Goal: Navigation & Orientation: Find specific page/section

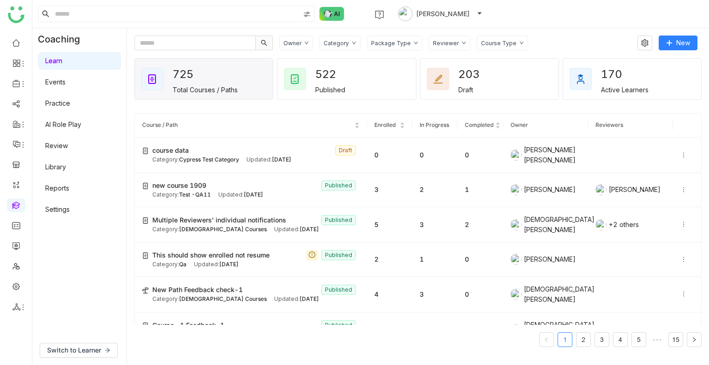
click at [4, 42] on ul at bounding box center [16, 175] width 32 height 291
click at [12, 45] on link at bounding box center [16, 42] width 8 height 8
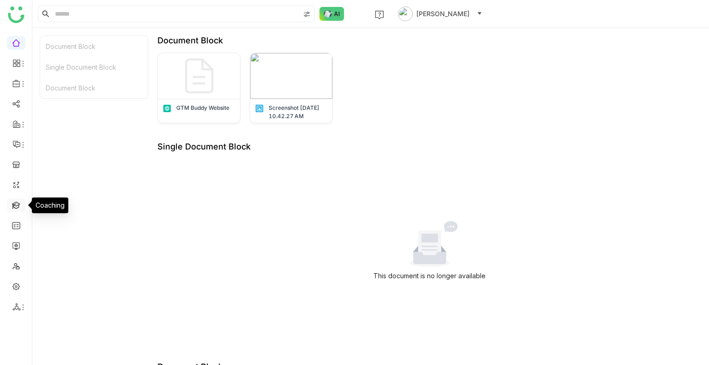
click at [18, 201] on link at bounding box center [16, 205] width 8 height 8
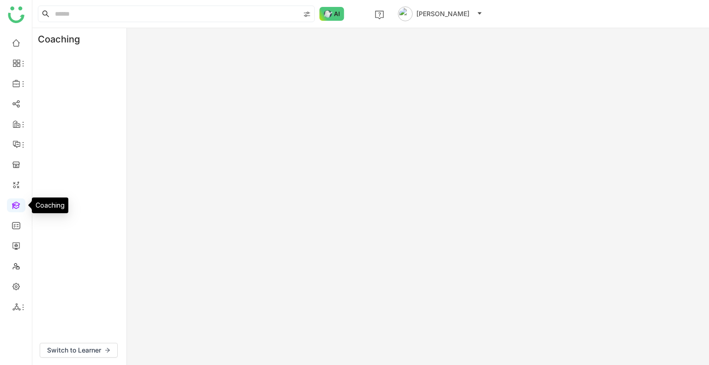
click at [18, 201] on link at bounding box center [16, 205] width 8 height 8
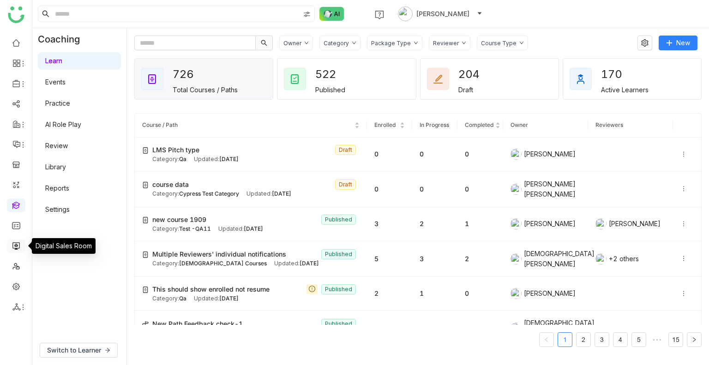
click at [16, 242] on link at bounding box center [16, 245] width 8 height 8
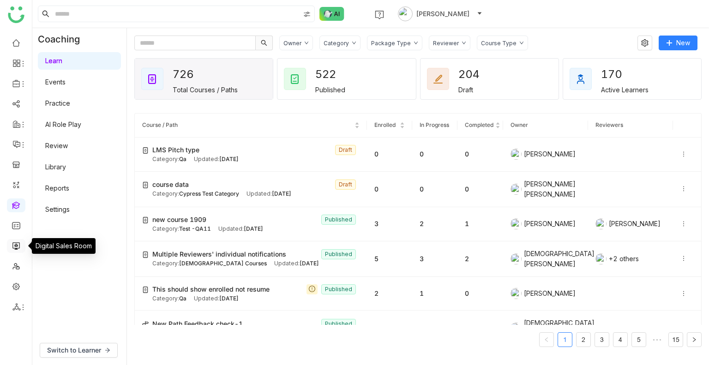
click at [16, 242] on link at bounding box center [16, 245] width 8 height 8
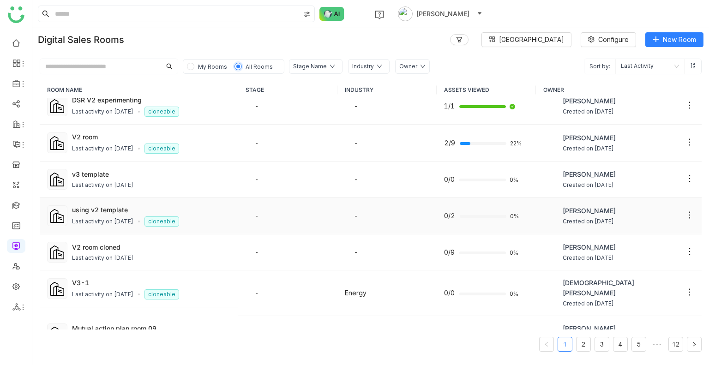
scroll to position [11, 0]
click at [17, 264] on link at bounding box center [16, 266] width 8 height 8
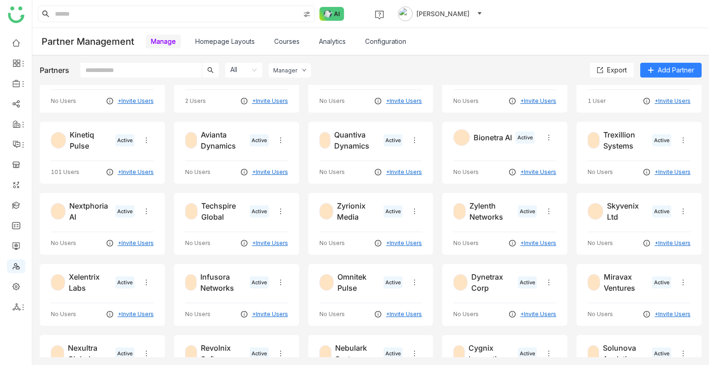
scroll to position [165, 0]
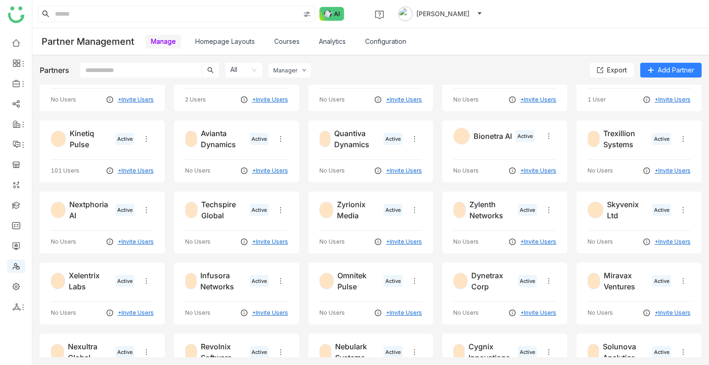
click at [281, 41] on link "Courses" at bounding box center [286, 41] width 25 height 8
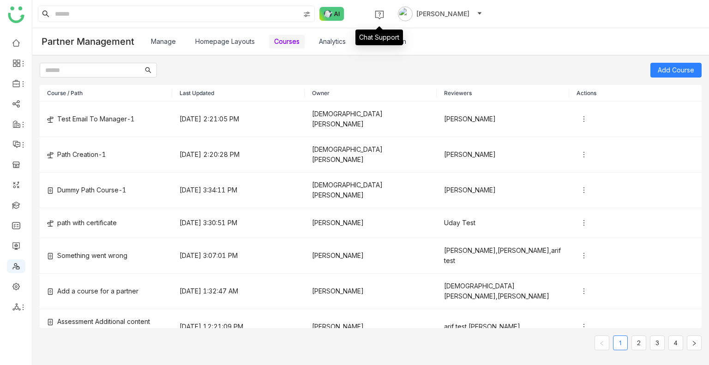
click at [376, 41] on div "Chat Support" at bounding box center [379, 38] width 48 height 16
click at [386, 40] on link "Configuration" at bounding box center [385, 41] width 41 height 8
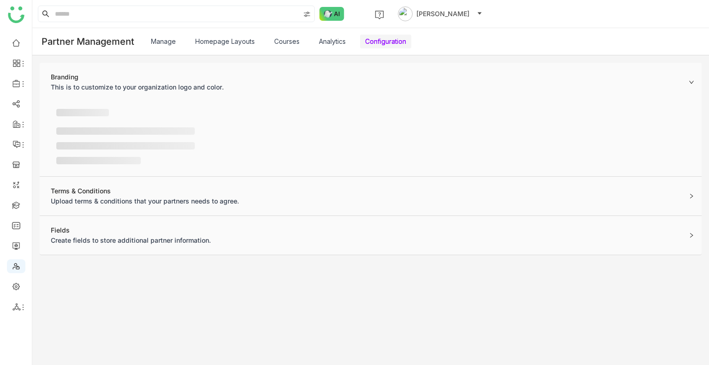
click at [386, 40] on link "Configuration" at bounding box center [385, 41] width 41 height 8
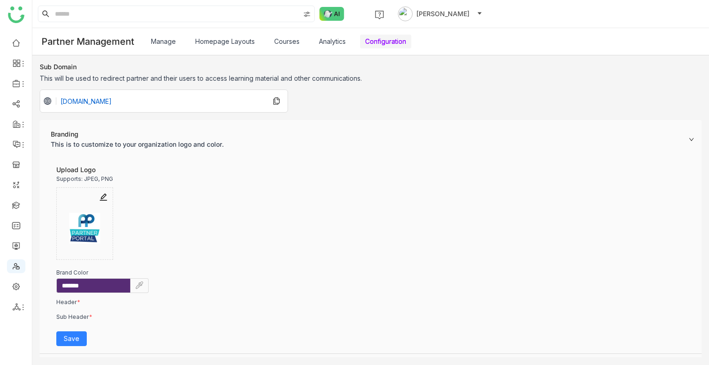
scroll to position [19, 0]
click at [386, 40] on link "Configuration" at bounding box center [385, 41] width 41 height 8
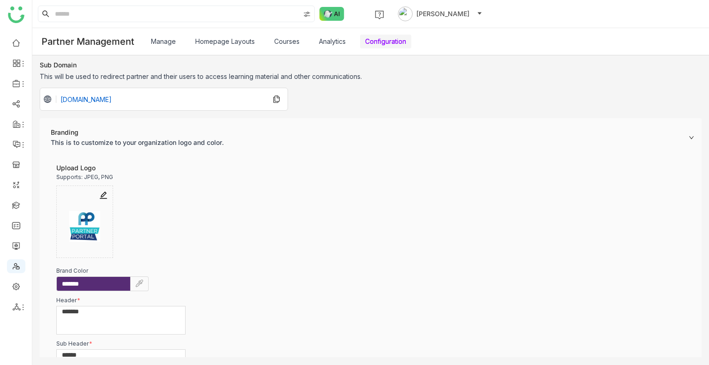
click at [386, 40] on link "Configuration" at bounding box center [385, 41] width 41 height 8
click at [319, 38] on link "Analytics" at bounding box center [332, 41] width 27 height 8
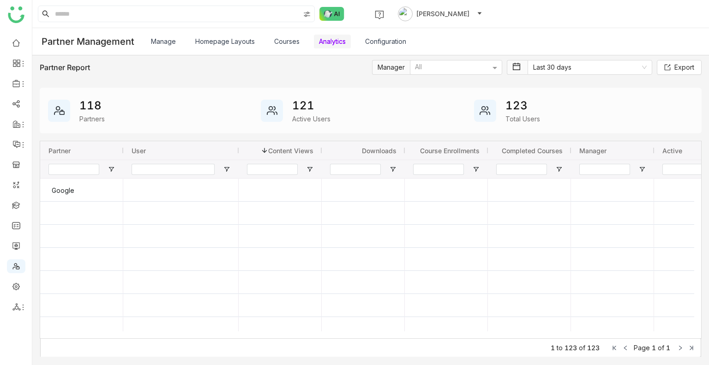
click at [292, 39] on link "Courses" at bounding box center [286, 41] width 25 height 8
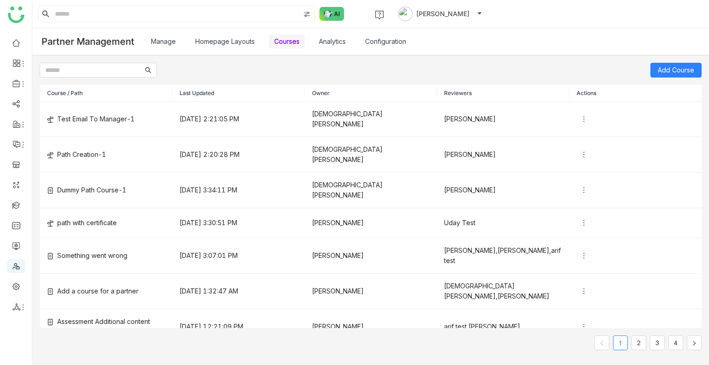
click at [161, 38] on link "Manage" at bounding box center [163, 41] width 25 height 8
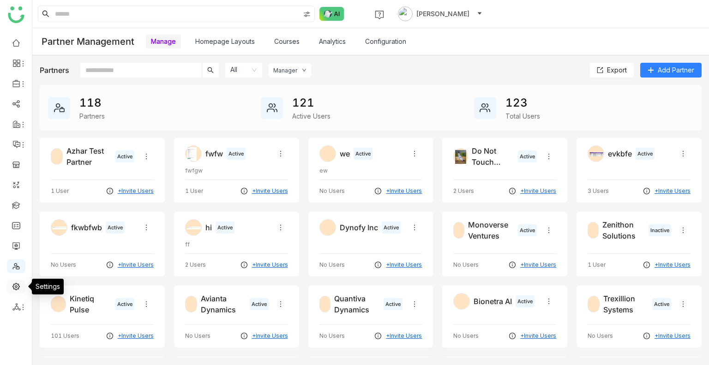
click at [13, 282] on link at bounding box center [16, 286] width 8 height 8
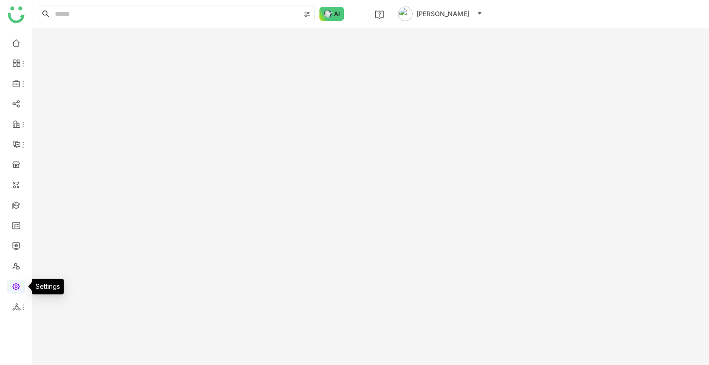
click at [13, 282] on link at bounding box center [16, 286] width 8 height 8
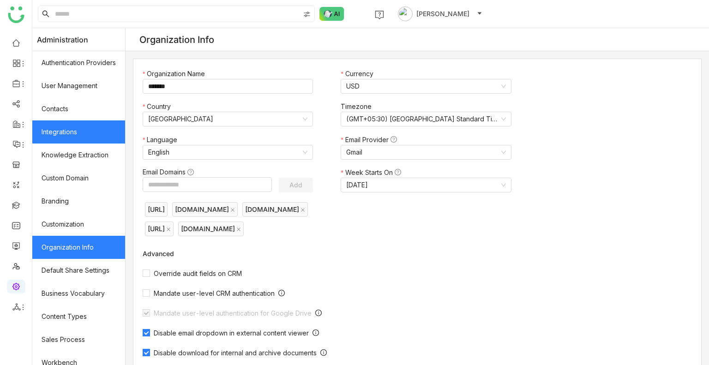
click at [55, 135] on link "Integrations" at bounding box center [78, 131] width 93 height 23
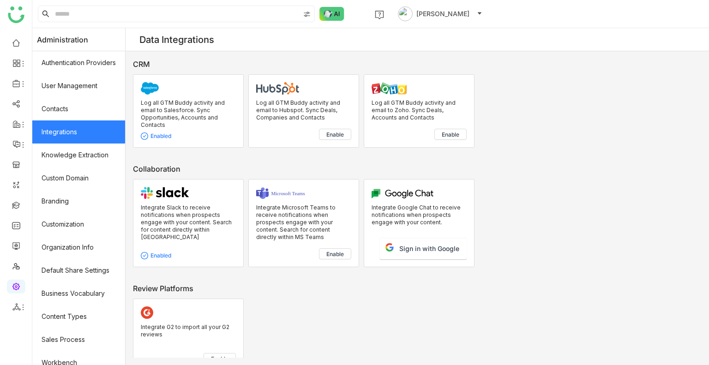
click at [563, 141] on div "Log all GTM Buddy activity and email to Salesforce. Sync Opportunities, Account…" at bounding box center [417, 111] width 568 height 83
click at [12, 38] on link at bounding box center [16, 42] width 8 height 8
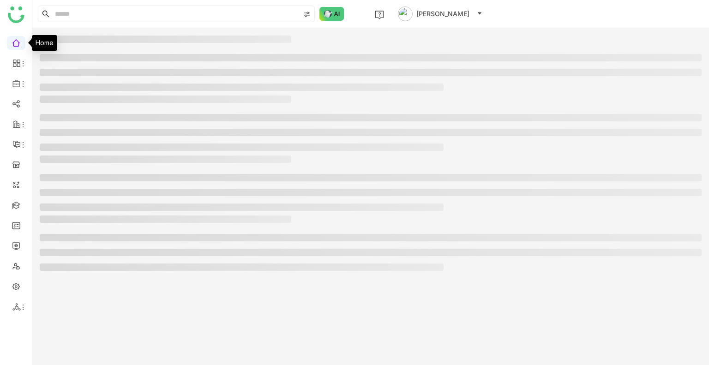
click at [12, 38] on link at bounding box center [16, 42] width 8 height 8
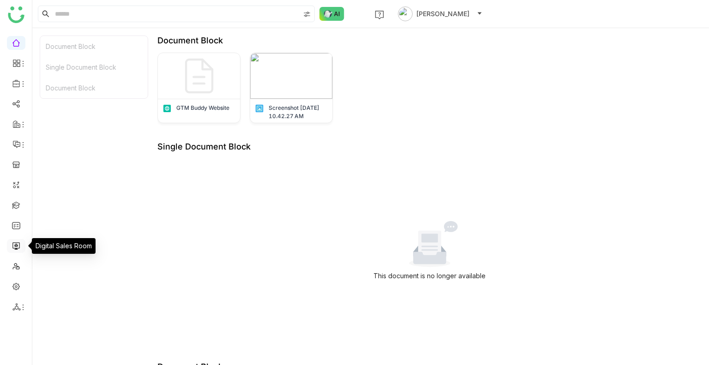
click at [16, 243] on link at bounding box center [16, 245] width 8 height 8
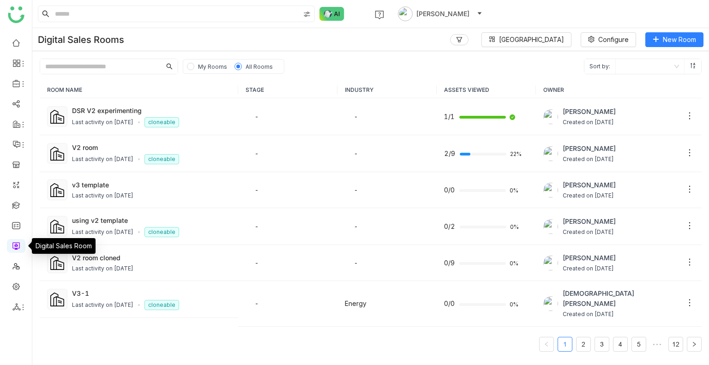
click at [16, 243] on link at bounding box center [16, 245] width 8 height 8
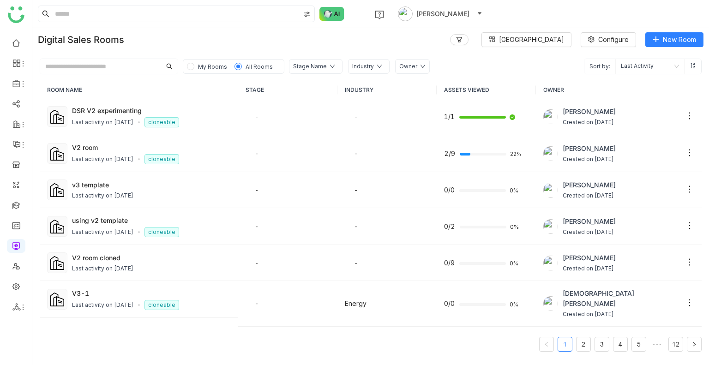
click at [203, 66] on span "My Rooms" at bounding box center [212, 66] width 29 height 7
click at [206, 69] on span "My Rooms" at bounding box center [212, 66] width 29 height 7
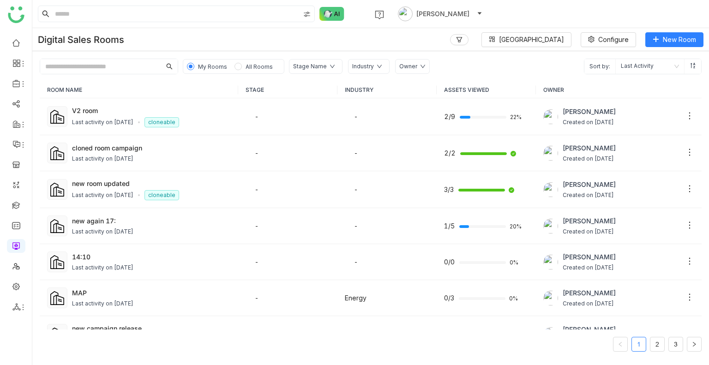
click at [161, 51] on div "My Rooms All Rooms Stage Name Industry Owner Sort by: Last Activity" at bounding box center [370, 62] width 676 height 23
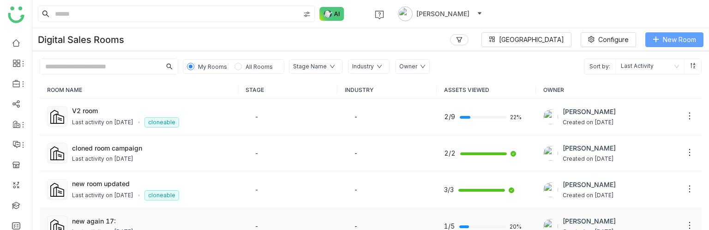
click at [657, 35] on button "New Room" at bounding box center [674, 39] width 58 height 15
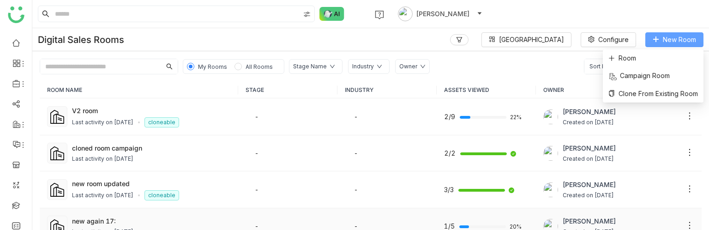
click at [657, 35] on button "New Room" at bounding box center [674, 39] width 58 height 15
click at [657, 37] on icon at bounding box center [655, 39] width 6 height 6
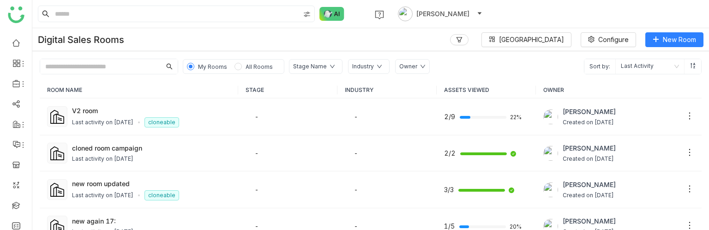
click at [663, 30] on div "Digital Sales Rooms Block Library Configure New Room" at bounding box center [370, 39] width 676 height 23
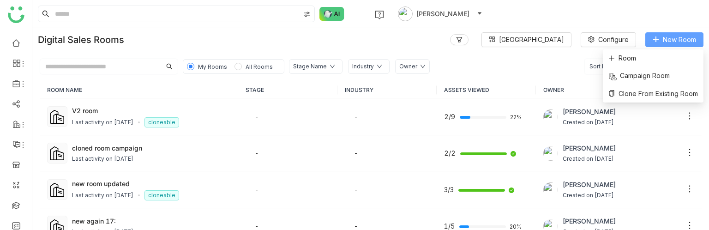
click at [669, 40] on span "New Room" at bounding box center [679, 40] width 33 height 10
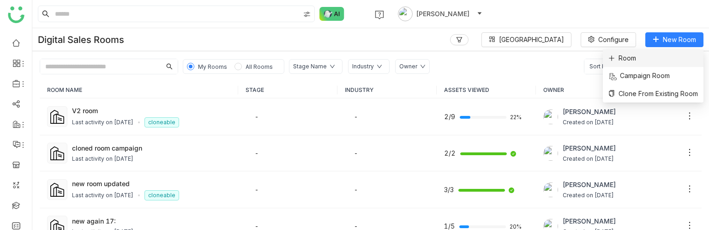
click at [622, 55] on span "Room" at bounding box center [622, 58] width 28 height 10
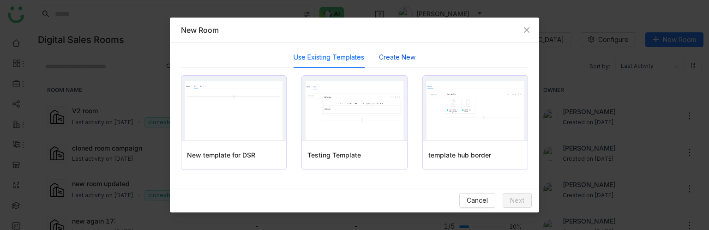
click at [394, 53] on button "Create New" at bounding box center [397, 57] width 36 height 10
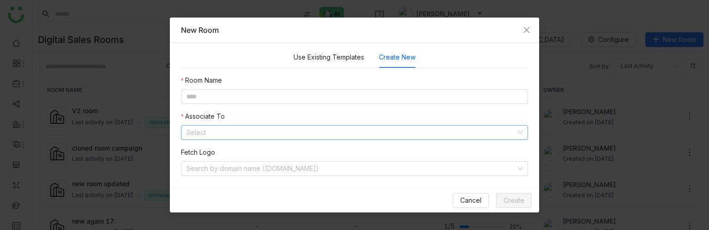
click at [224, 131] on input at bounding box center [350, 132] width 329 height 14
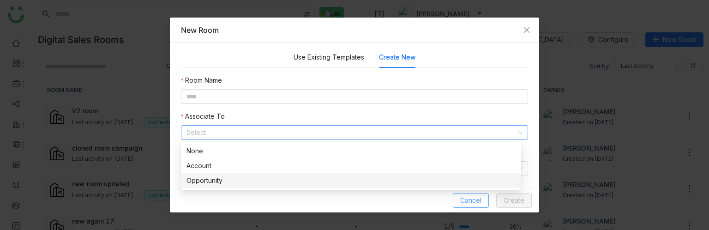
click at [470, 195] on span "Cancel" at bounding box center [470, 200] width 21 height 10
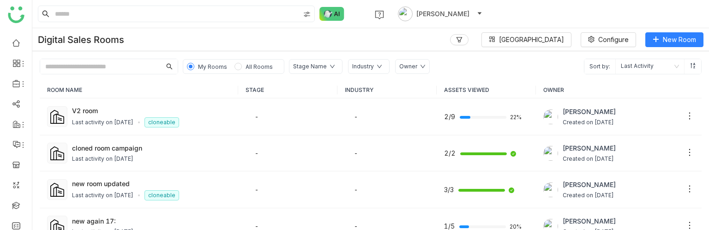
click at [242, 63] on span "All Rooms" at bounding box center [259, 66] width 35 height 10
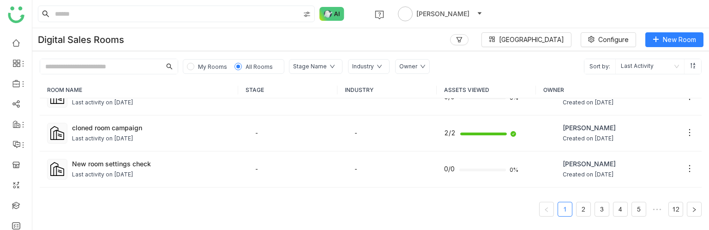
scroll to position [249, 0]
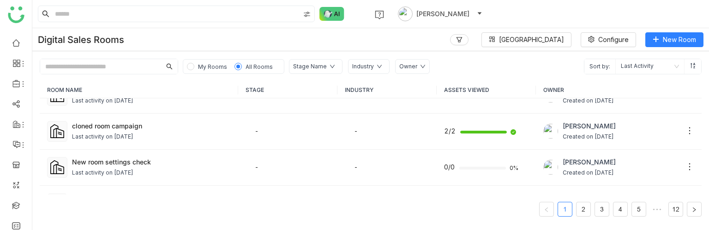
click at [86, 69] on input "text" at bounding box center [100, 66] width 121 height 15
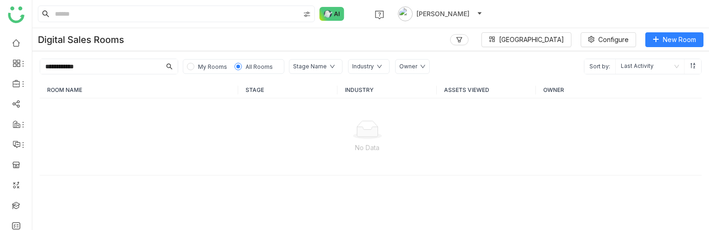
click at [118, 117] on div "No Data" at bounding box center [367, 136] width 655 height 77
click at [94, 69] on input "**********" at bounding box center [100, 66] width 121 height 15
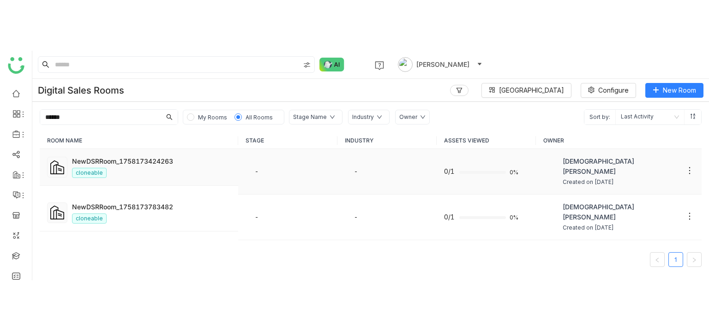
scroll to position [160, 0]
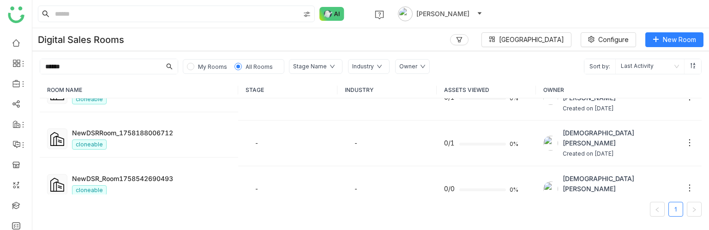
type input "******"
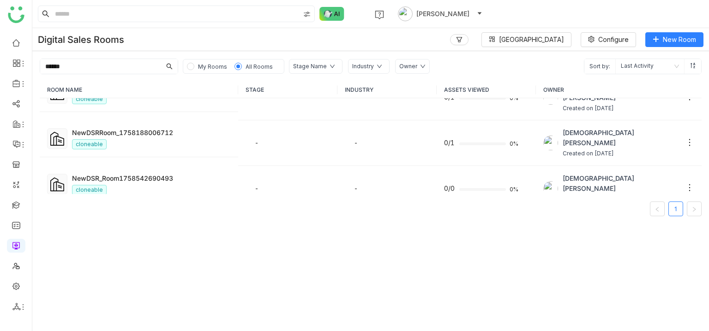
click at [129, 229] on div "cloneable" at bounding box center [151, 236] width 159 height 10
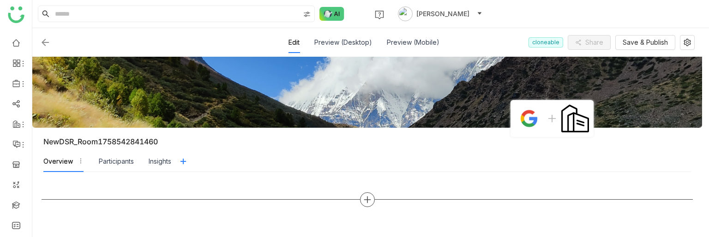
click at [361, 201] on div at bounding box center [367, 199] width 15 height 15
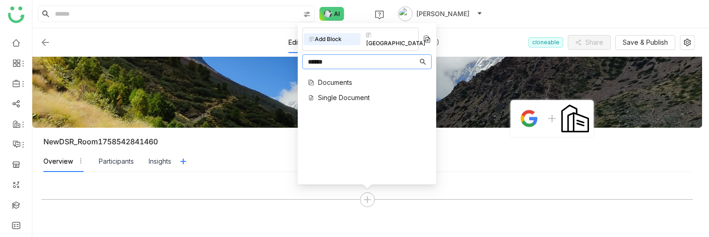
type input "******"
click at [341, 73] on div "Documents Single Document" at bounding box center [335, 90] width 67 height 35
click at [339, 78] on span "Documents" at bounding box center [335, 83] width 34 height 10
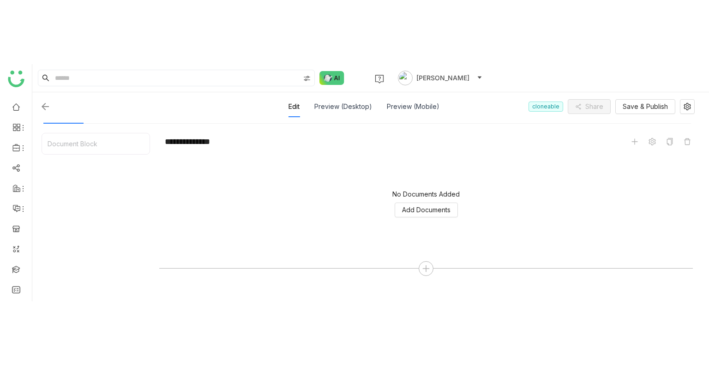
scroll to position [114, 0]
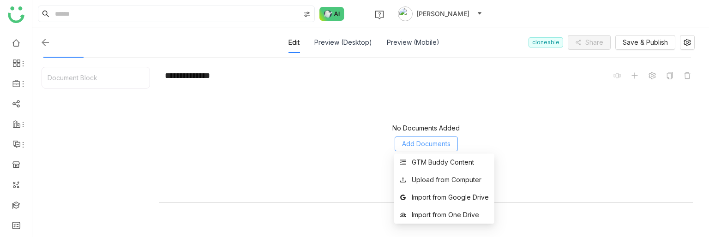
click at [419, 147] on span "Add Documents" at bounding box center [426, 144] width 48 height 10
click at [424, 164] on div "GTM Buddy Content" at bounding box center [443, 162] width 62 height 10
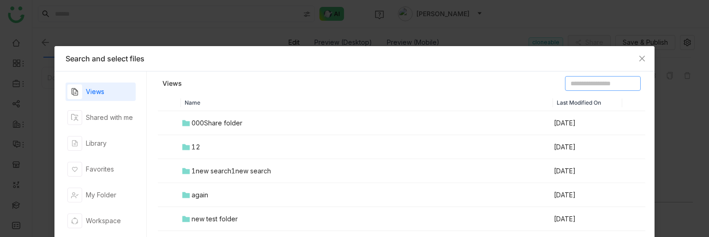
click at [565, 84] on input at bounding box center [603, 83] width 76 height 15
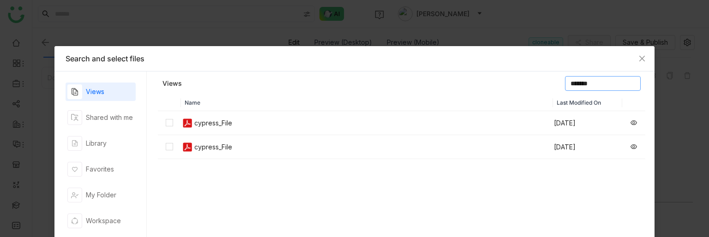
type input "*******"
click at [633, 60] on span "Close" at bounding box center [641, 58] width 25 height 25
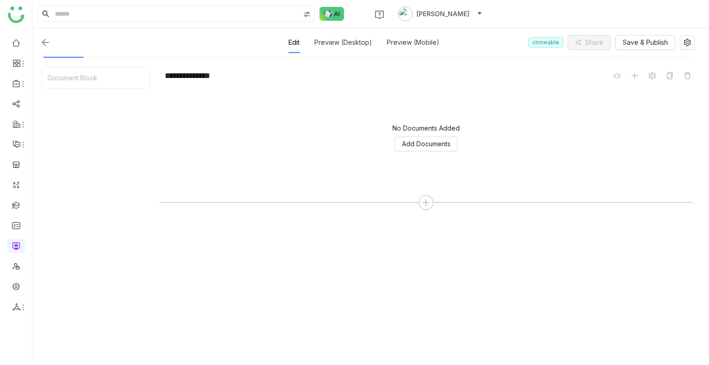
click at [41, 43] on img at bounding box center [45, 42] width 11 height 11
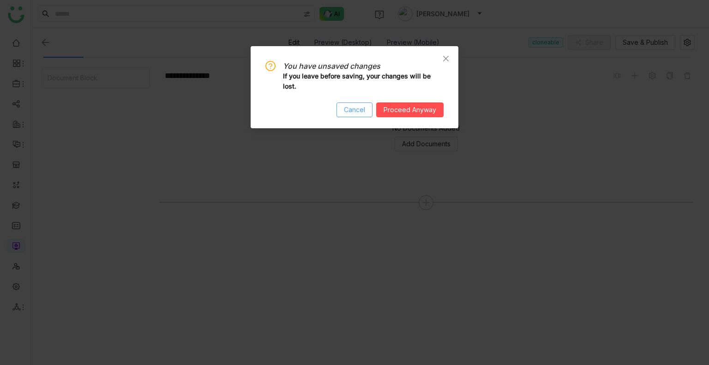
click at [346, 113] on span "Cancel" at bounding box center [354, 110] width 21 height 10
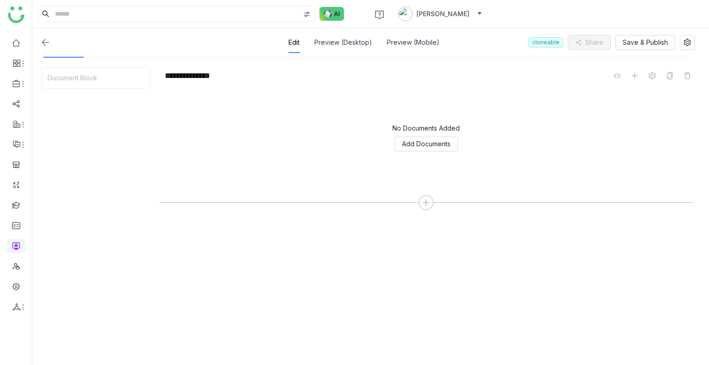
click at [46, 42] on img at bounding box center [45, 42] width 11 height 11
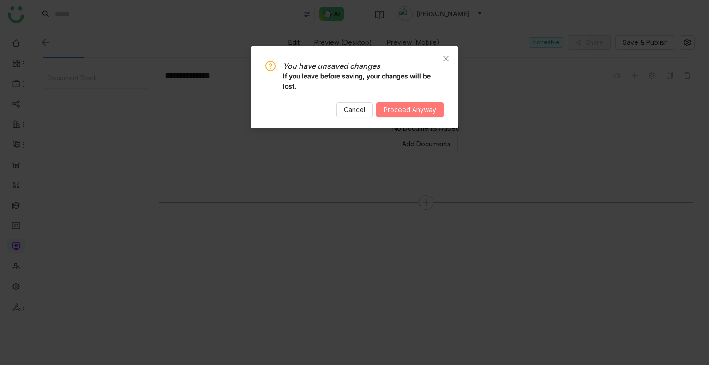
click at [406, 115] on button "Proceed Anyway" at bounding box center [409, 109] width 67 height 15
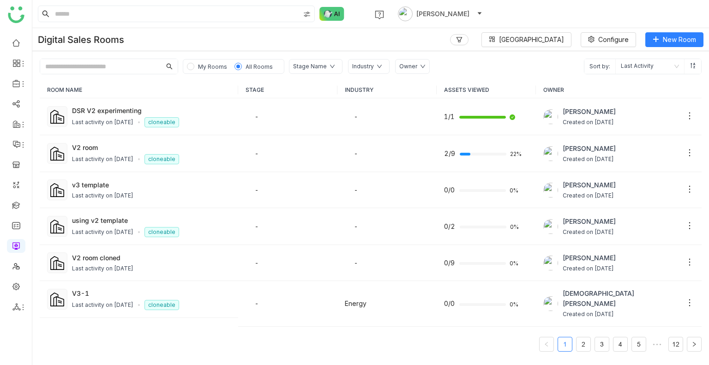
click at [82, 68] on input "text" at bounding box center [100, 66] width 121 height 15
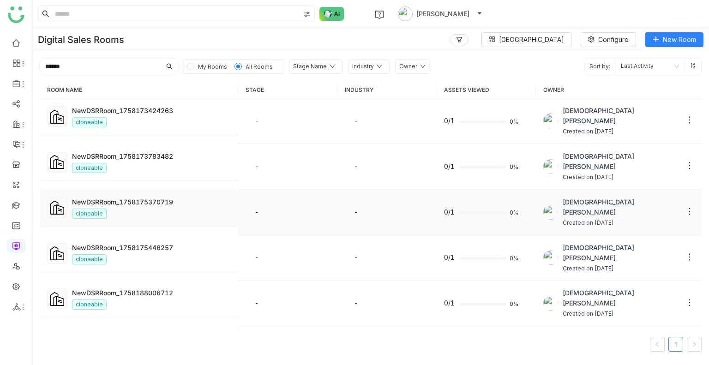
scroll to position [62, 0]
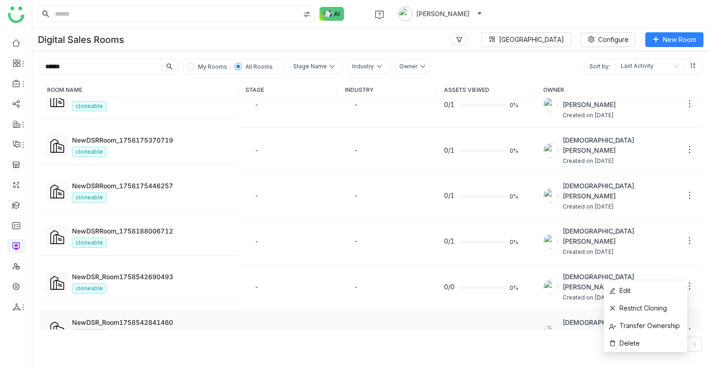
type input "******"
click at [685, 229] on icon at bounding box center [689, 331] width 9 height 9
click at [631, 229] on li "Delete" at bounding box center [645, 343] width 84 height 18
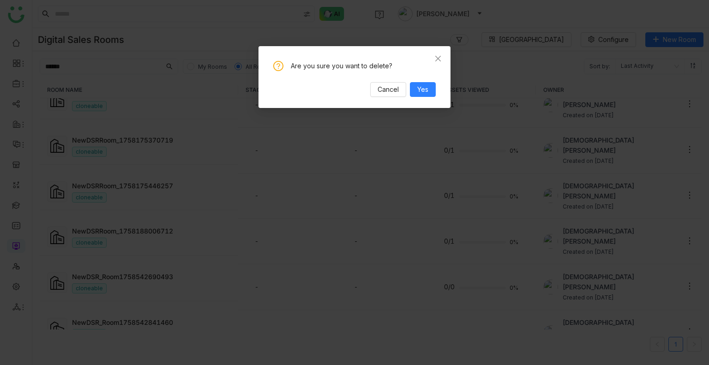
click at [436, 90] on div "Are you sure you want to delete? Cancel Yes" at bounding box center [354, 77] width 192 height 62
click at [428, 88] on span "Yes" at bounding box center [422, 89] width 11 height 10
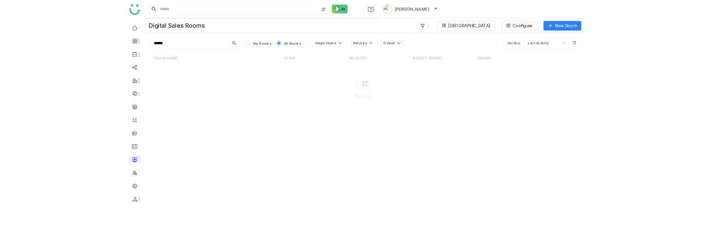
scroll to position [0, 0]
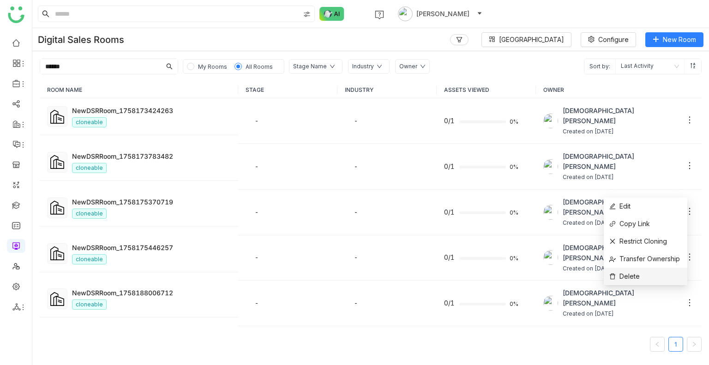
click at [640, 229] on li "Delete" at bounding box center [645, 277] width 84 height 18
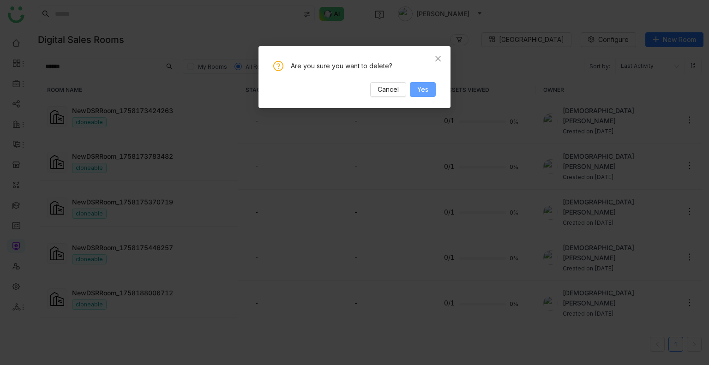
click at [424, 85] on span "Yes" at bounding box center [422, 89] width 11 height 10
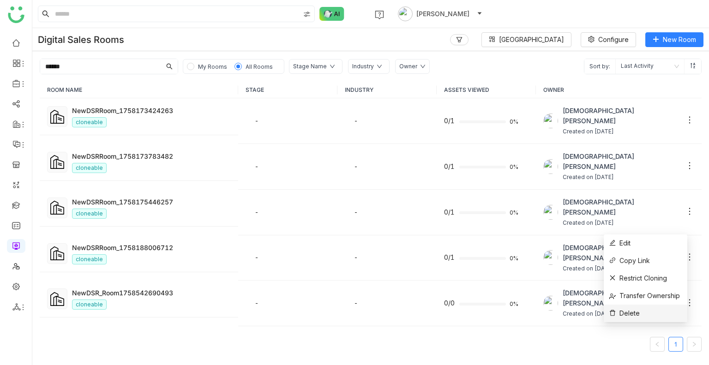
click at [645, 229] on li "Delete" at bounding box center [645, 314] width 84 height 18
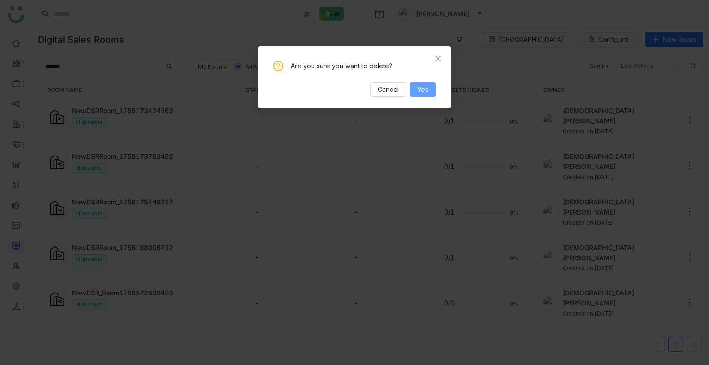
click at [428, 92] on span "Yes" at bounding box center [422, 89] width 11 height 10
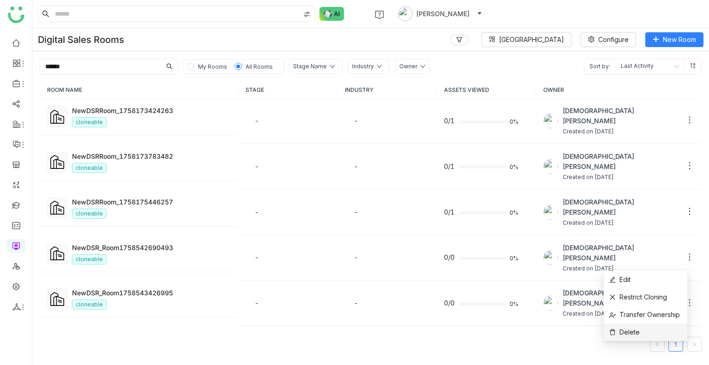
click at [639, 229] on span "Delete" at bounding box center [624, 332] width 30 height 10
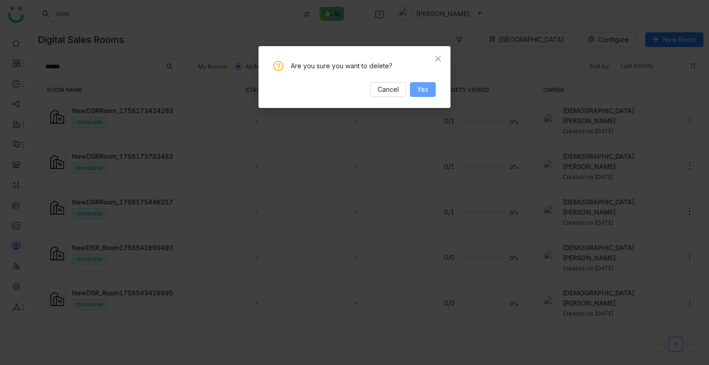
click at [425, 84] on button "Yes" at bounding box center [423, 89] width 26 height 15
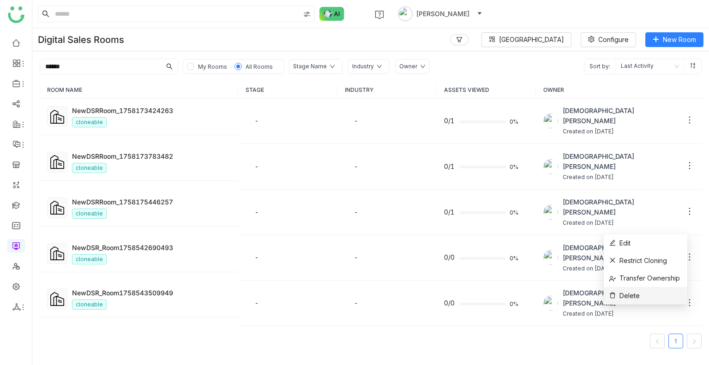
click at [645, 229] on li "Delete" at bounding box center [645, 296] width 84 height 18
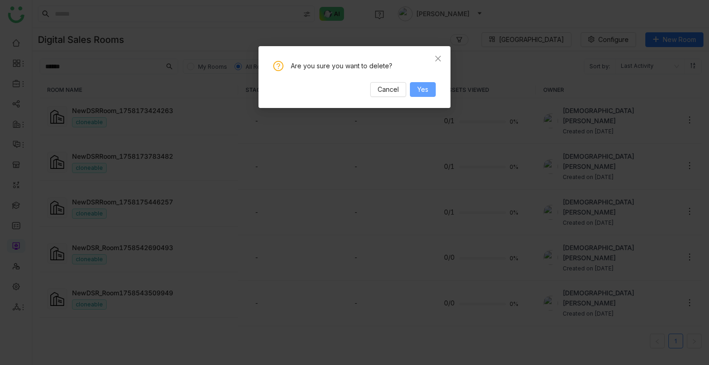
click at [426, 91] on span "Yes" at bounding box center [422, 89] width 11 height 10
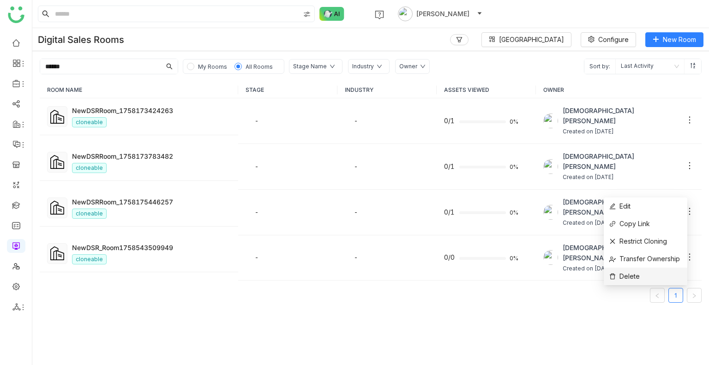
click at [633, 229] on span "Delete" at bounding box center [624, 276] width 30 height 10
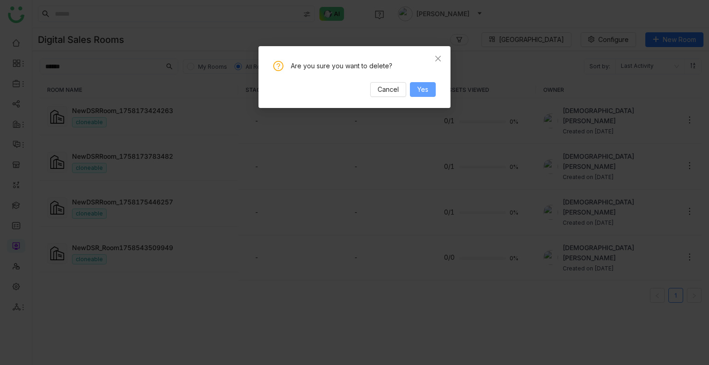
click at [414, 96] on button "Yes" at bounding box center [423, 89] width 26 height 15
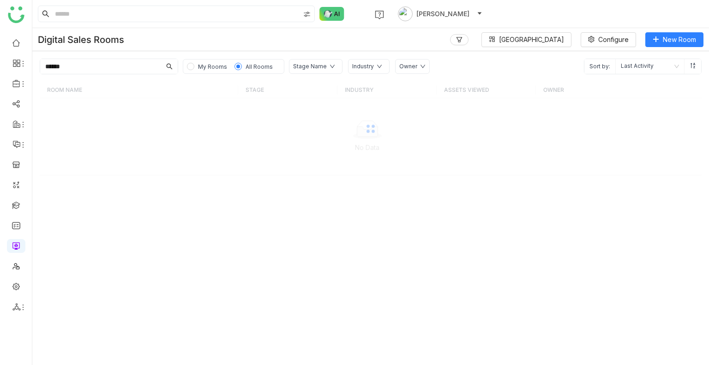
click at [152, 136] on div at bounding box center [371, 129] width 662 height 94
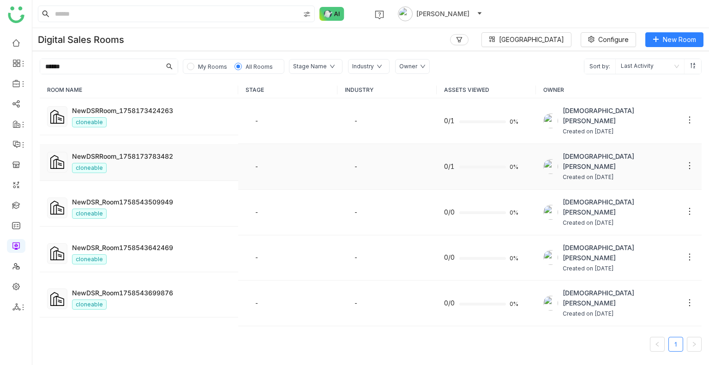
click at [140, 144] on td "NewDSRRoom_1758173783482 cloneable" at bounding box center [139, 162] width 198 height 37
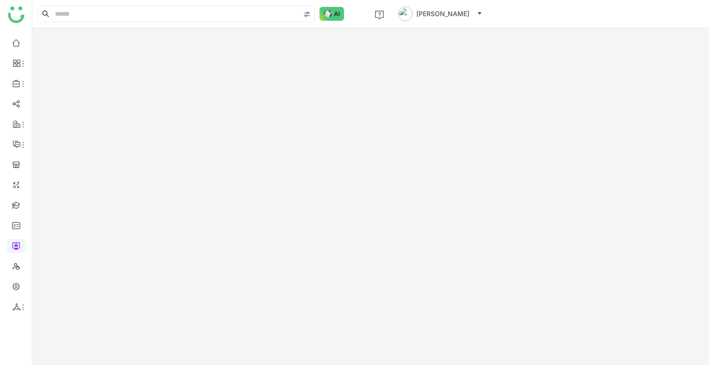
click at [140, 140] on gtmb-room-detail at bounding box center [370, 196] width 676 height 337
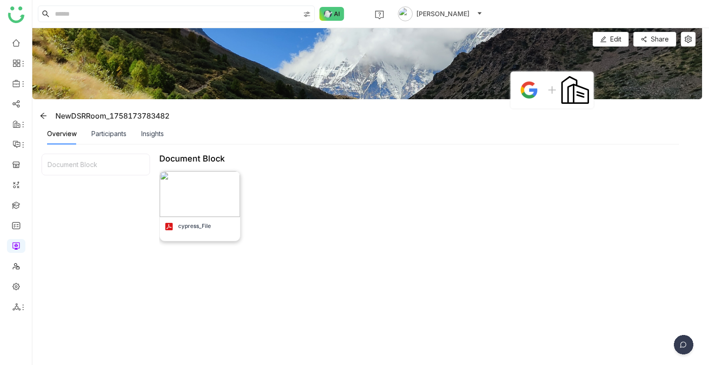
click at [181, 194] on img at bounding box center [200, 194] width 80 height 46
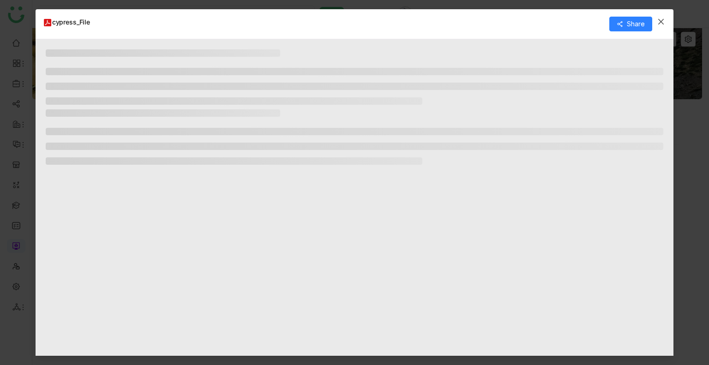
click at [661, 22] on icon "Close" at bounding box center [660, 21] width 7 height 7
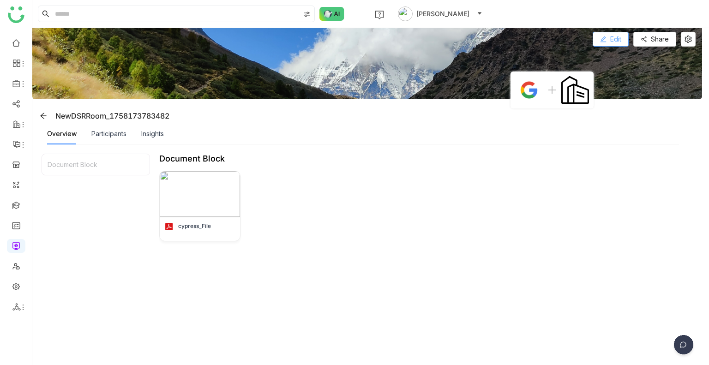
click at [611, 37] on span "Edit" at bounding box center [615, 39] width 11 height 10
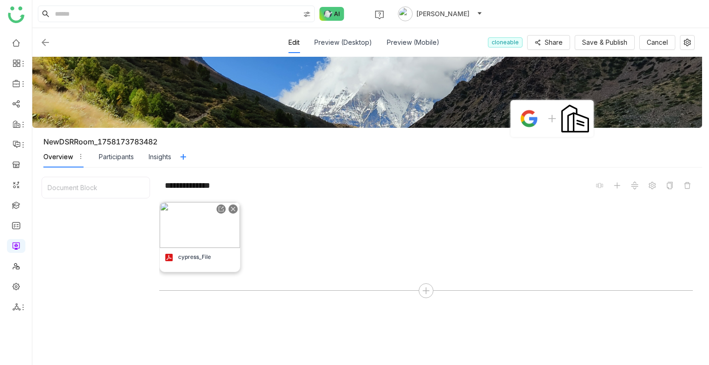
click at [199, 229] on img at bounding box center [200, 225] width 80 height 46
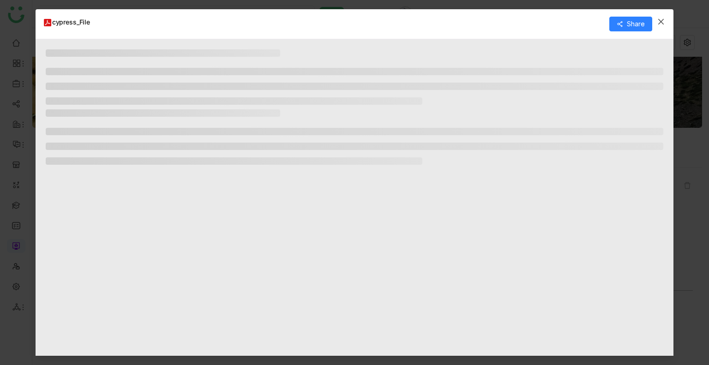
click at [661, 20] on icon "Close" at bounding box center [661, 22] width 6 height 6
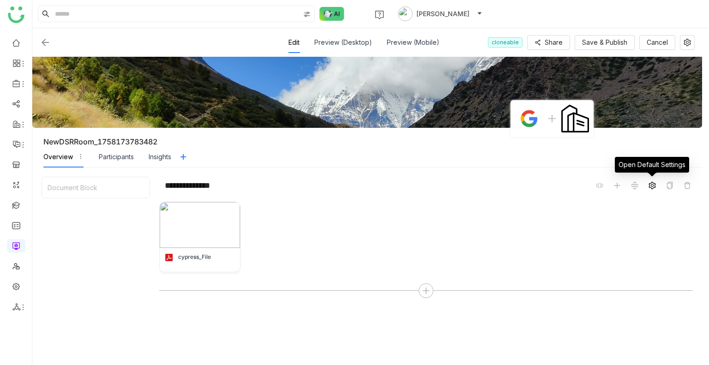
click at [650, 186] on icon at bounding box center [651, 185] width 7 height 7
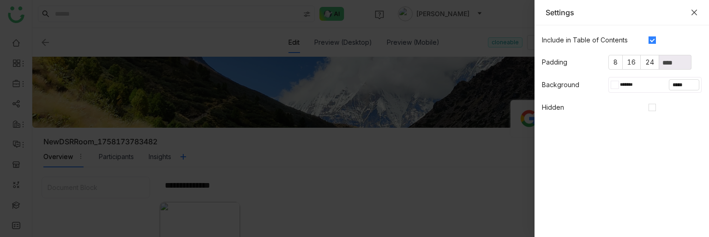
click at [692, 12] on icon "Close" at bounding box center [693, 12] width 7 height 7
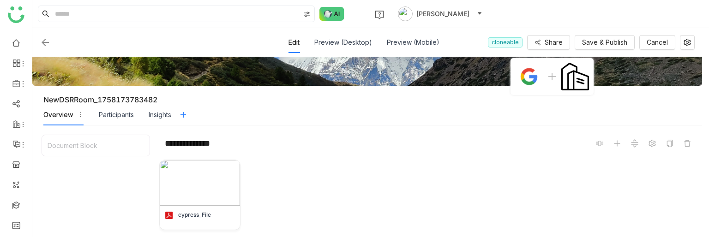
scroll to position [50, 0]
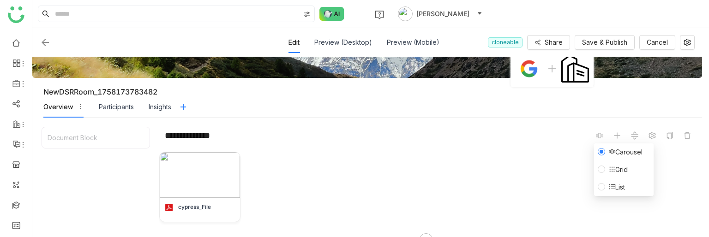
click at [606, 168] on span "Grid" at bounding box center [618, 170] width 26 height 10
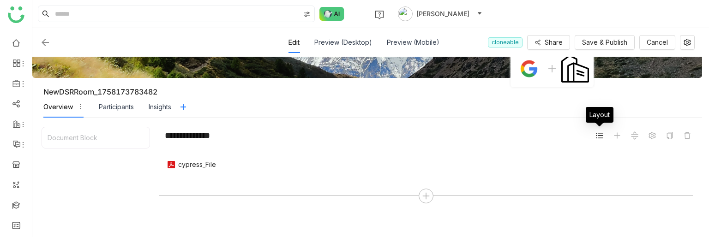
click at [602, 137] on icon at bounding box center [599, 135] width 7 height 7
click at [599, 138] on icon at bounding box center [599, 135] width 7 height 7
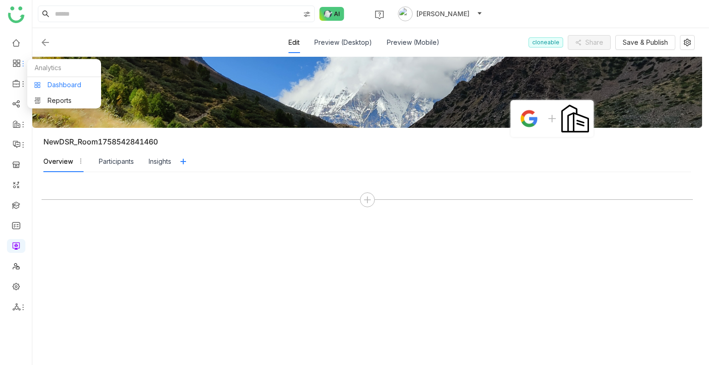
click at [47, 86] on link "Dashboard" at bounding box center [64, 85] width 60 height 6
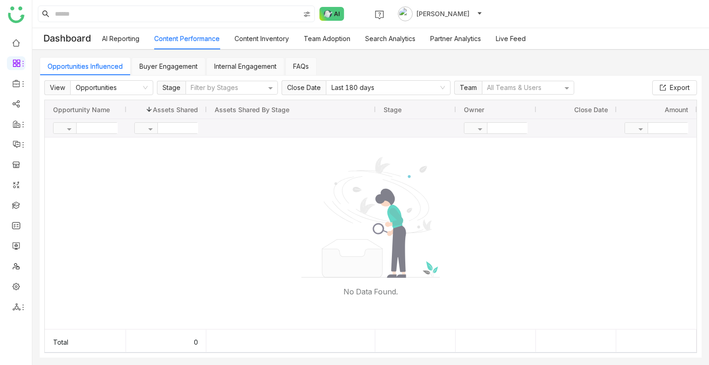
click at [162, 57] on div "Buyer Engagement" at bounding box center [168, 66] width 74 height 18
click at [161, 65] on link "Buyer Engagement" at bounding box center [168, 66] width 58 height 8
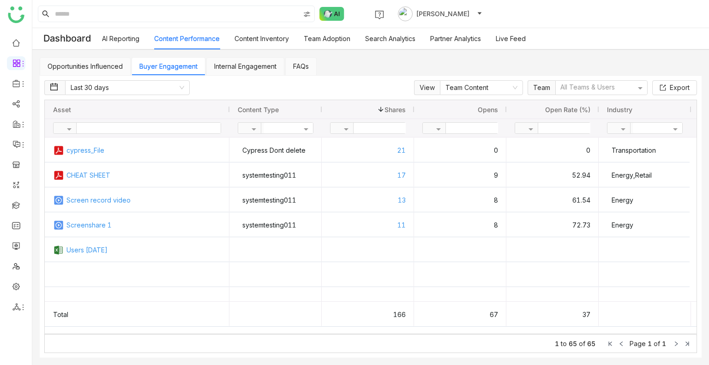
click at [238, 42] on link "Content Inventory" at bounding box center [261, 39] width 54 height 8
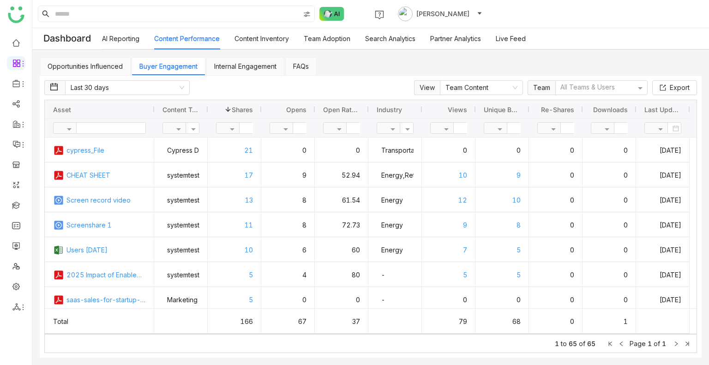
click at [247, 40] on link "Content Inventory" at bounding box center [261, 39] width 54 height 8
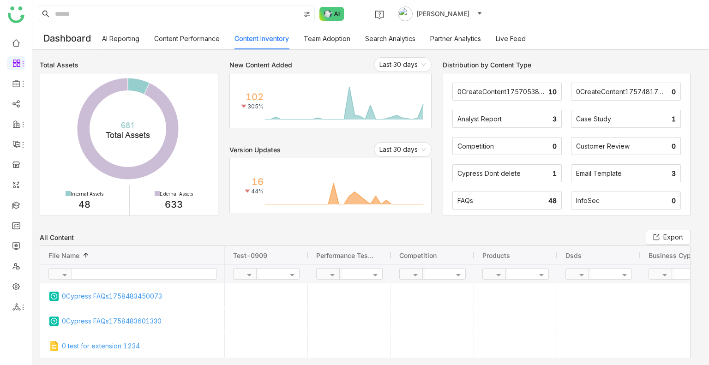
click at [204, 37] on link "Content Performance" at bounding box center [187, 39] width 66 height 8
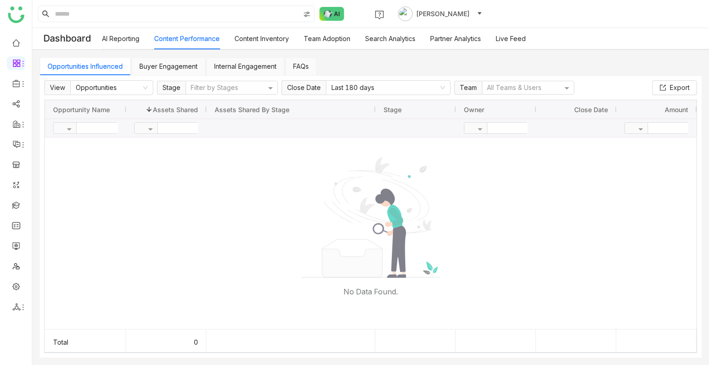
click at [333, 40] on link "Team Adoption" at bounding box center [327, 39] width 47 height 8
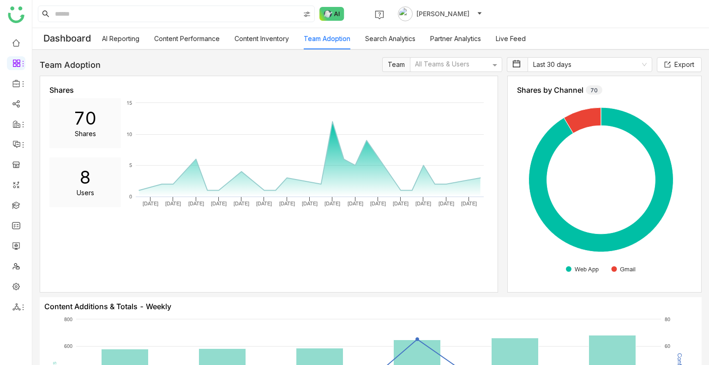
click at [182, 35] on link "Content Performance" at bounding box center [187, 39] width 66 height 8
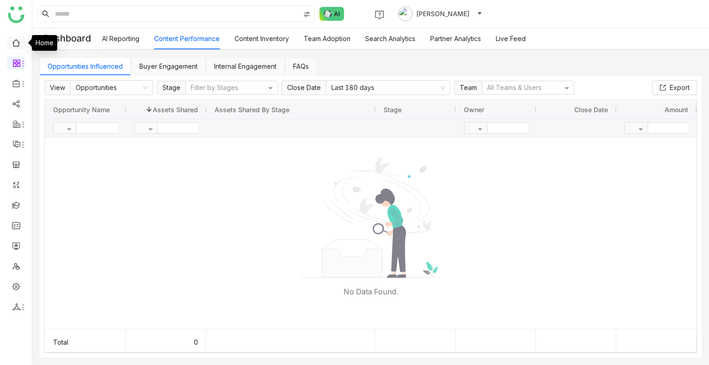
click at [17, 39] on link at bounding box center [16, 42] width 8 height 8
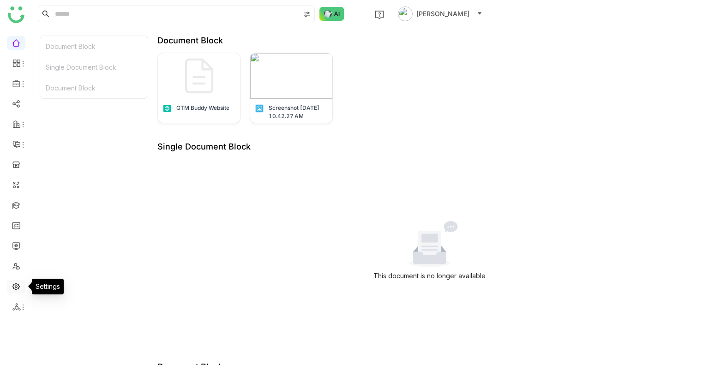
click at [17, 286] on link at bounding box center [16, 286] width 8 height 8
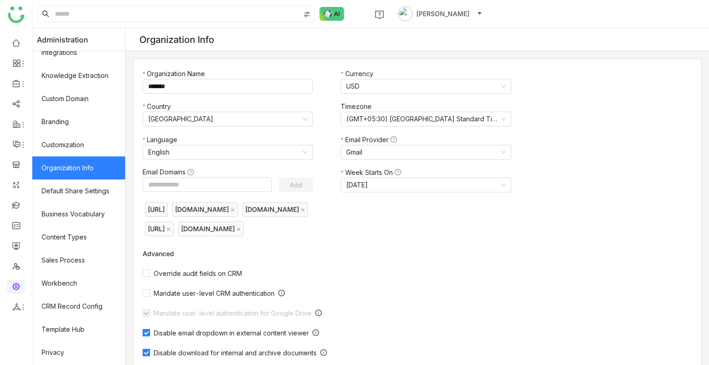
scroll to position [124, 0]
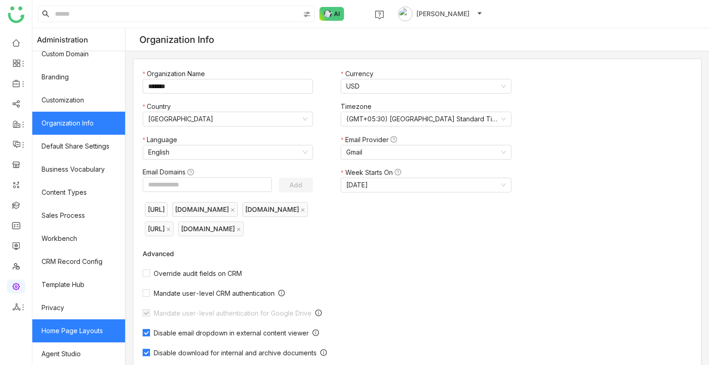
click at [101, 333] on link "Home Page Layouts" at bounding box center [78, 330] width 93 height 23
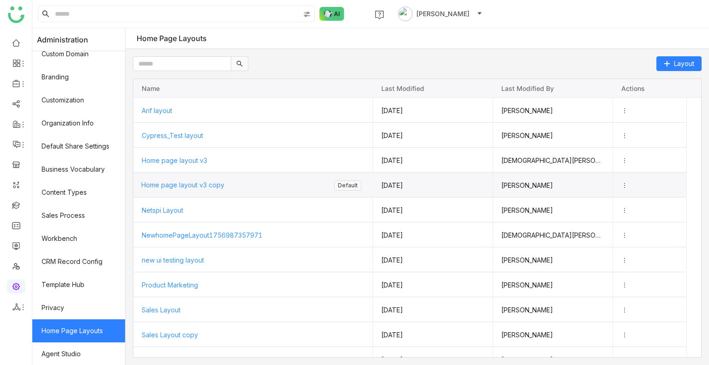
click at [218, 187] on span "Home page layout v3 copy" at bounding box center [182, 185] width 83 height 8
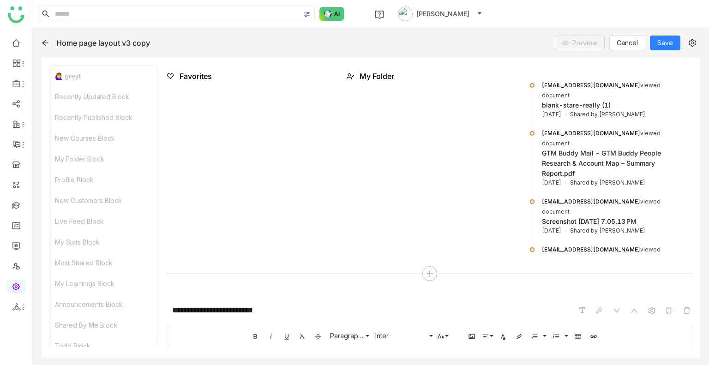
scroll to position [1642, 0]
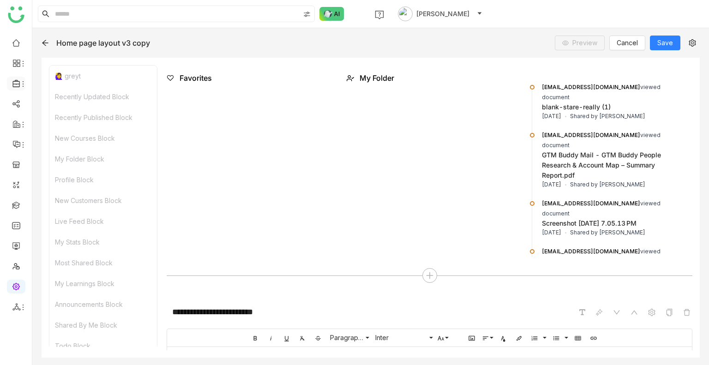
drag, startPoint x: 25, startPoint y: 79, endPoint x: 18, endPoint y: 83, distance: 7.8
click at [18, 83] on ul at bounding box center [16, 175] width 32 height 291
click at [18, 83] on icon at bounding box center [16, 83] width 8 height 8
click at [54, 139] on link "Library" at bounding box center [64, 136] width 60 height 6
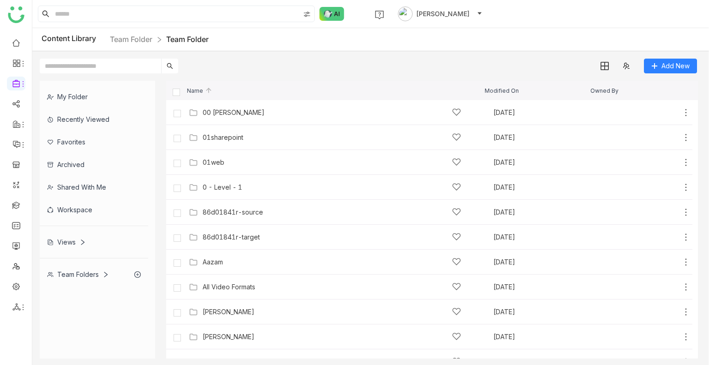
click at [79, 138] on div "Favorites" at bounding box center [94, 142] width 108 height 23
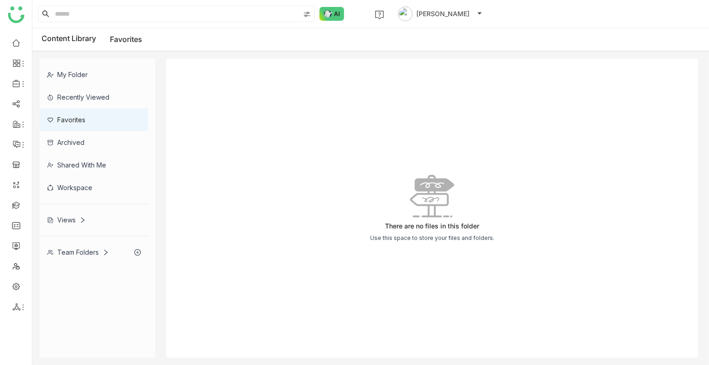
click at [80, 247] on div "Team Folders" at bounding box center [94, 252] width 108 height 23
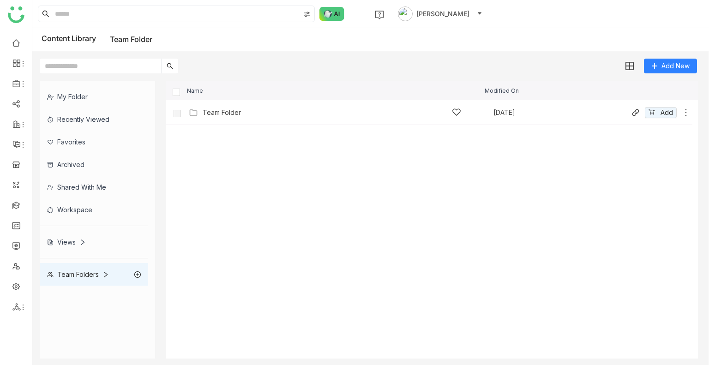
click at [244, 106] on div "Team Folder Sep 19, 2025 Add" at bounding box center [438, 112] width 504 height 14
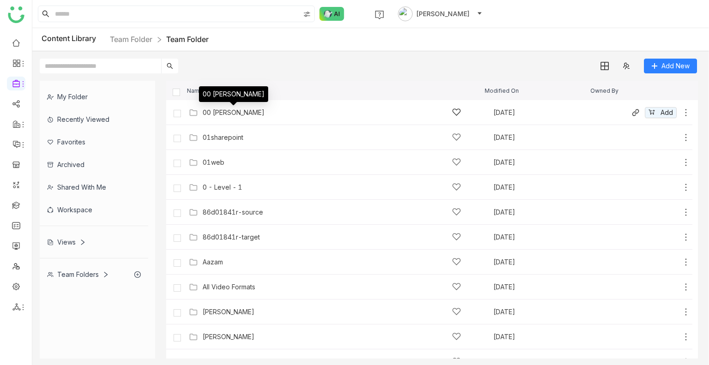
click at [226, 109] on div "00 [PERSON_NAME]" at bounding box center [234, 112] width 62 height 7
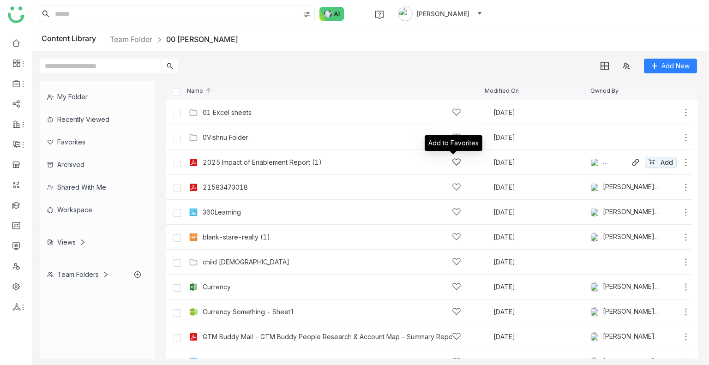
click at [452, 162] on icon at bounding box center [456, 161] width 9 height 9
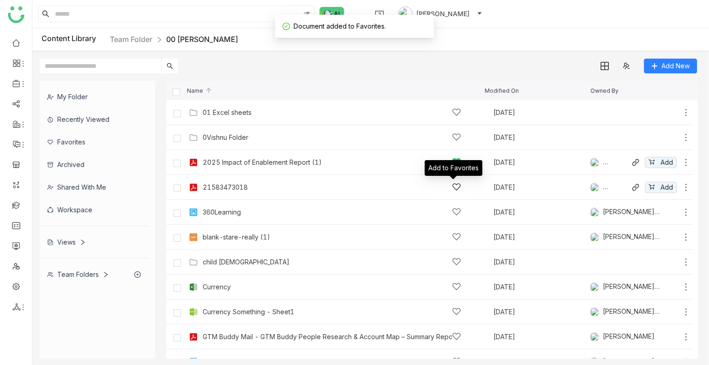
click at [452, 189] on icon at bounding box center [456, 186] width 9 height 9
click at [452, 212] on icon at bounding box center [456, 211] width 9 height 9
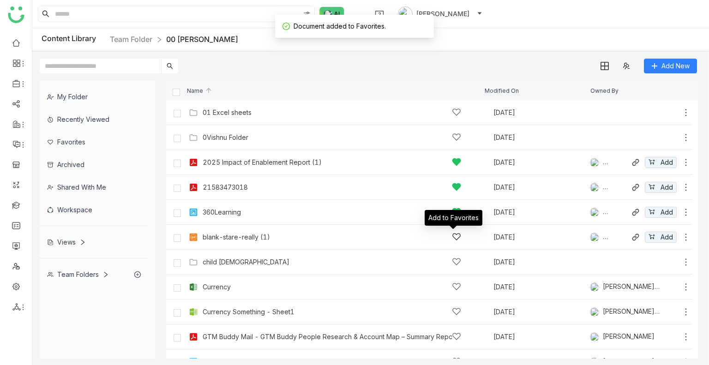
click at [453, 236] on icon at bounding box center [456, 236] width 9 height 9
click at [12, 44] on link at bounding box center [16, 42] width 8 height 8
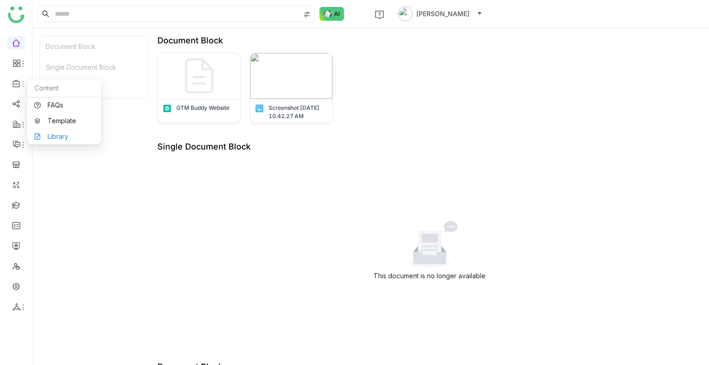
click at [46, 133] on link "Library" at bounding box center [64, 136] width 60 height 6
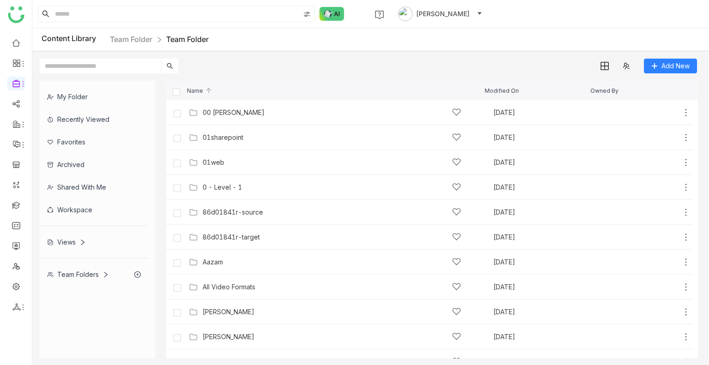
click at [80, 145] on div "Favorites" at bounding box center [94, 142] width 108 height 23
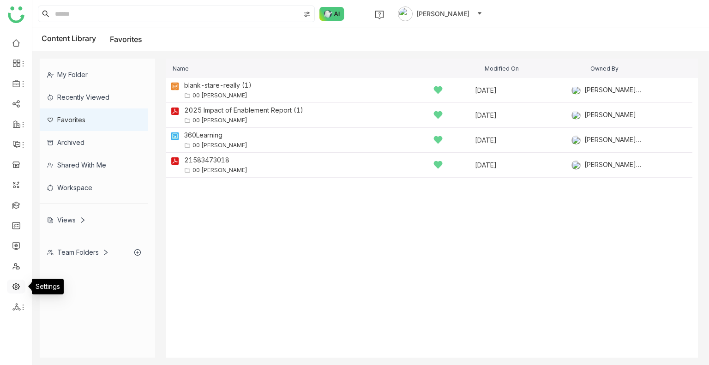
click at [20, 286] on link at bounding box center [16, 286] width 8 height 8
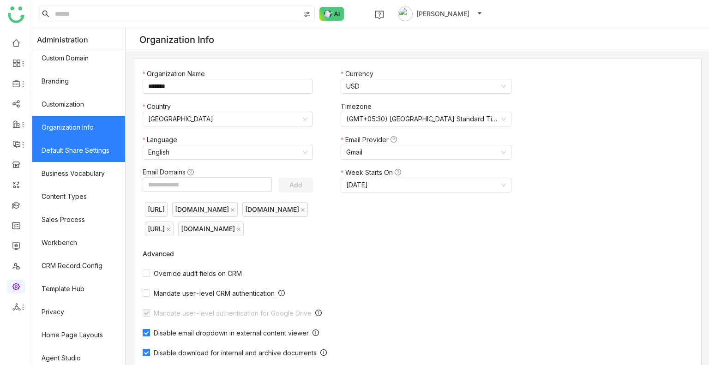
scroll to position [124, 0]
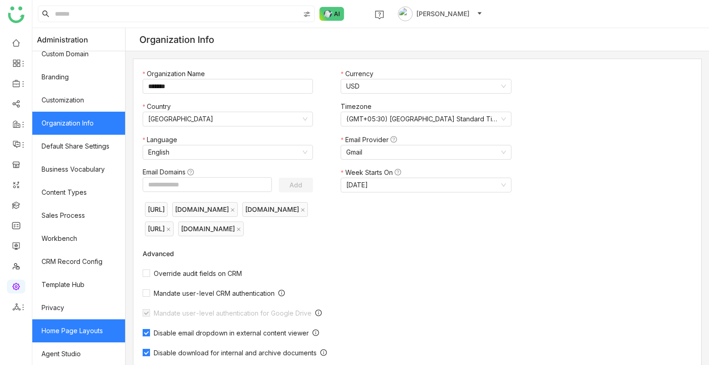
click at [88, 322] on link "Home Page Layouts" at bounding box center [78, 330] width 93 height 23
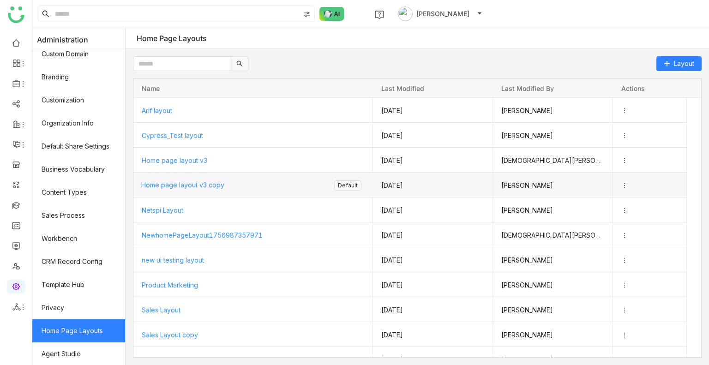
click at [204, 181] on span "Home page layout v3 copy" at bounding box center [182, 185] width 83 height 8
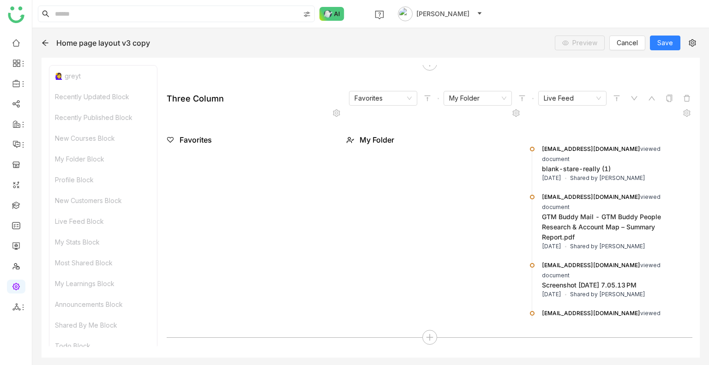
scroll to position [1582, 0]
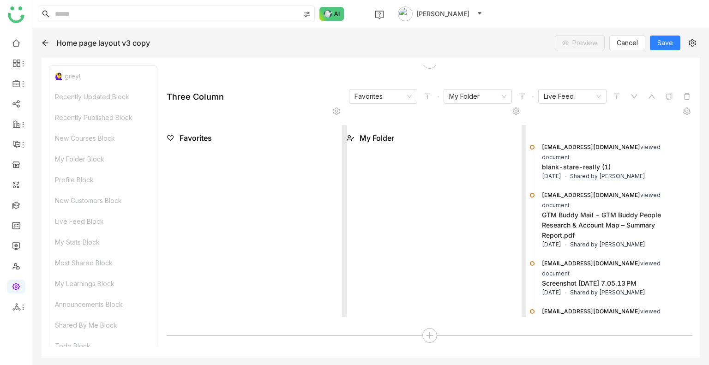
click at [197, 134] on div "Favorites" at bounding box center [195, 137] width 32 height 11
click at [356, 132] on div "My Folder" at bounding box center [433, 137] width 175 height 11
click at [365, 135] on div "My Folder" at bounding box center [376, 137] width 35 height 11
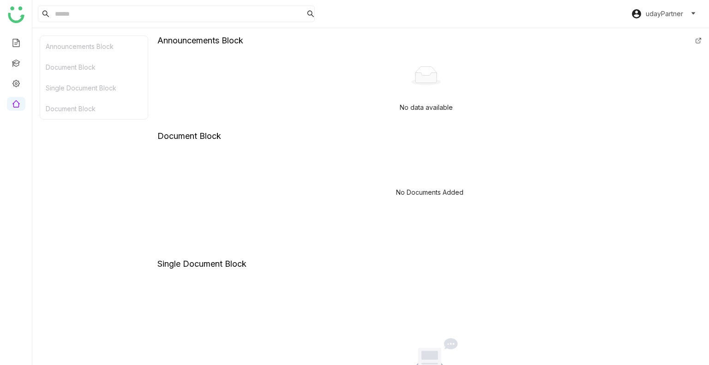
click at [664, 18] on span "udayPartner" at bounding box center [663, 14] width 37 height 10
click at [657, 31] on span "Logout" at bounding box center [663, 35] width 21 height 8
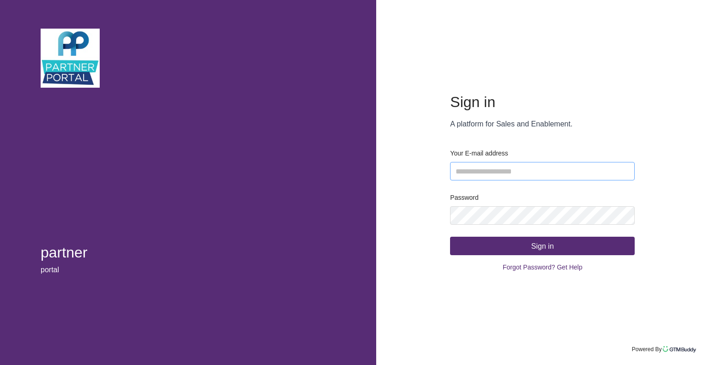
type input "**********"
click at [483, 241] on button "Sign in" at bounding box center [542, 246] width 185 height 18
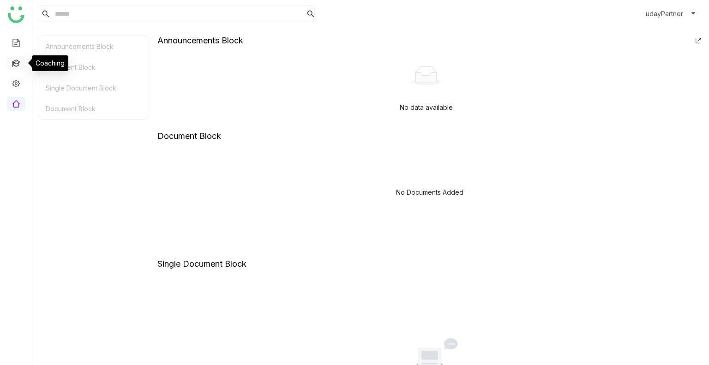
click at [13, 62] on link at bounding box center [16, 63] width 8 height 8
click at [14, 81] on link at bounding box center [16, 83] width 8 height 8
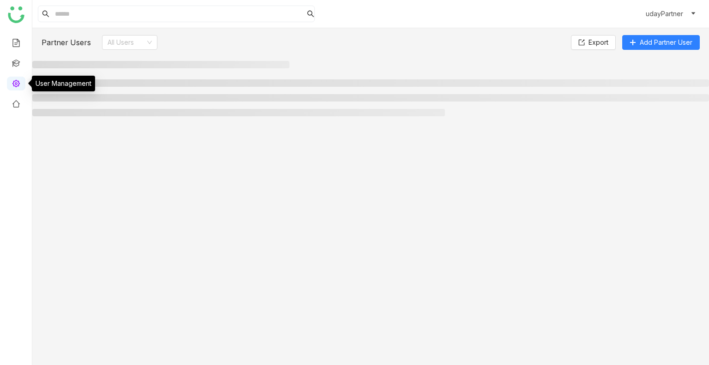
click at [14, 81] on link at bounding box center [16, 83] width 8 height 8
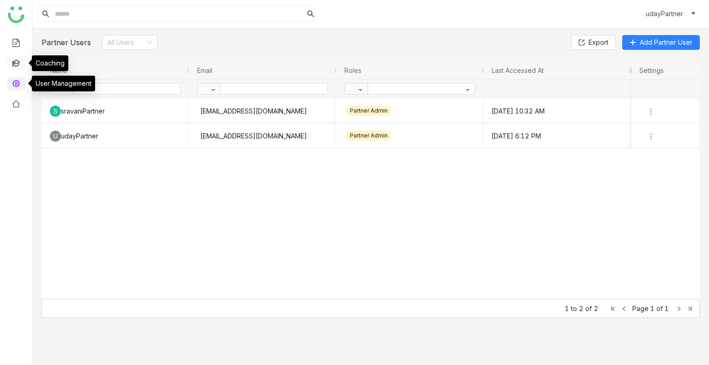
click at [15, 64] on link at bounding box center [16, 63] width 8 height 8
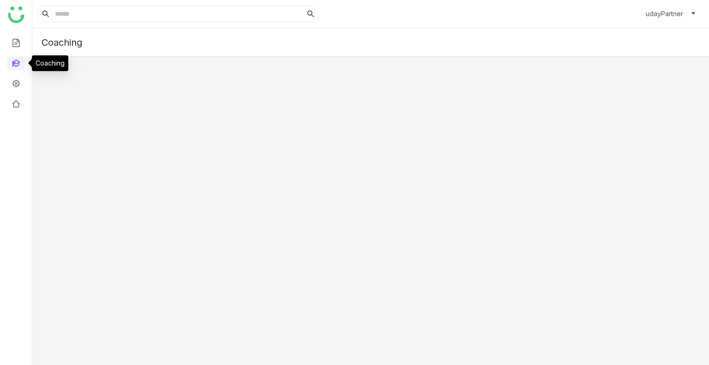
click at [15, 64] on link at bounding box center [16, 63] width 8 height 8
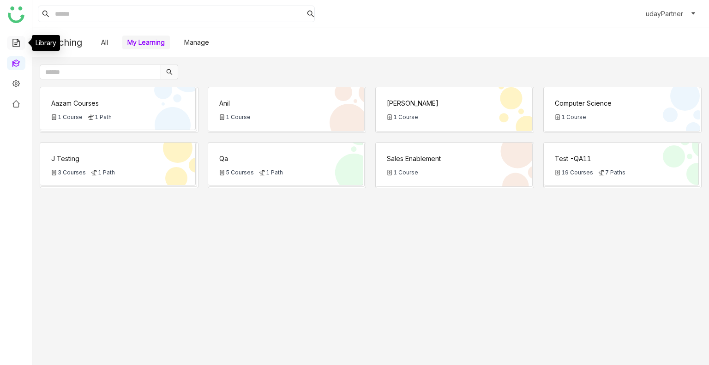
click at [16, 44] on link at bounding box center [16, 42] width 8 height 8
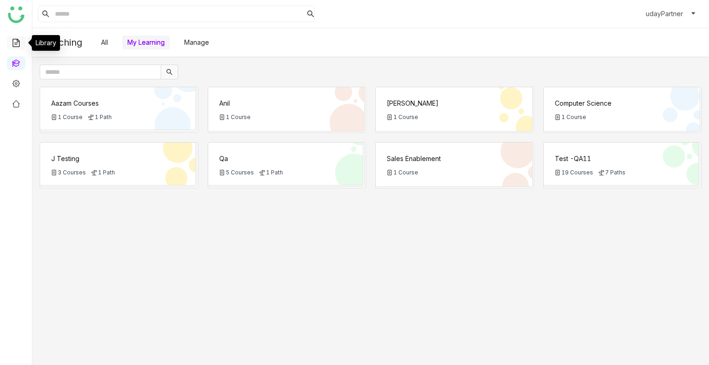
click at [16, 44] on link at bounding box center [16, 42] width 8 height 8
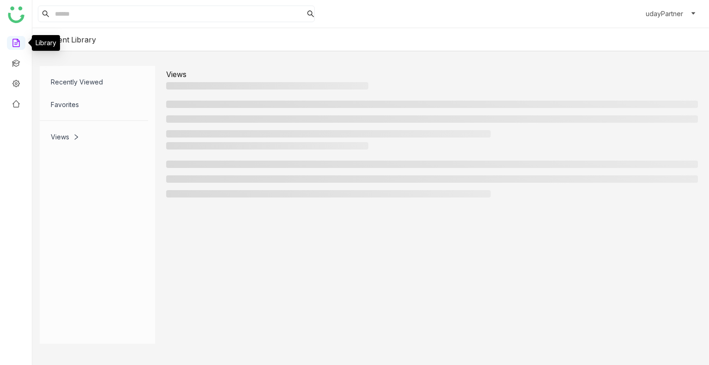
click at [16, 44] on link at bounding box center [16, 42] width 8 height 8
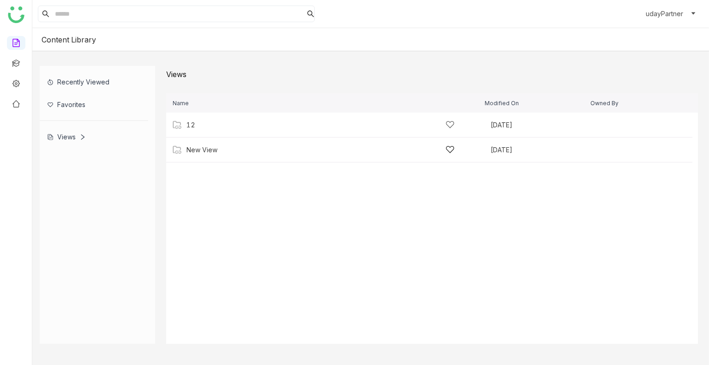
click at [204, 146] on div "New View" at bounding box center [201, 149] width 31 height 7
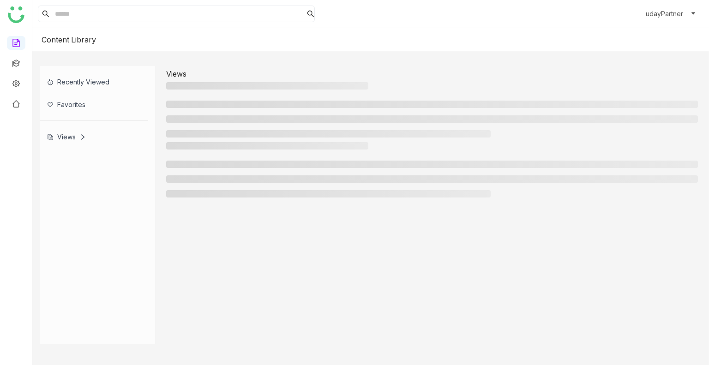
click at [204, 146] on h3 at bounding box center [267, 145] width 202 height 7
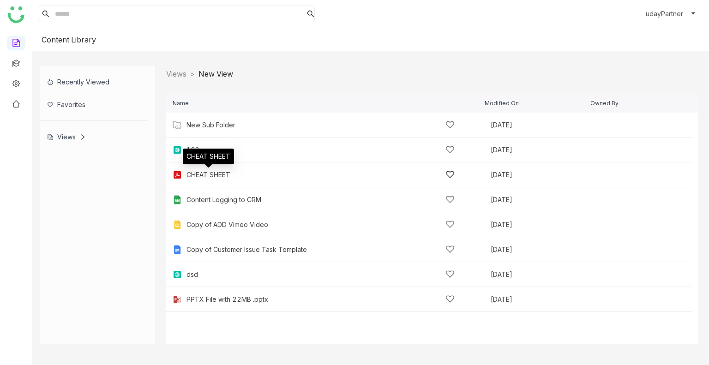
click at [200, 176] on div "CHEAT SHEET" at bounding box center [208, 174] width 44 height 7
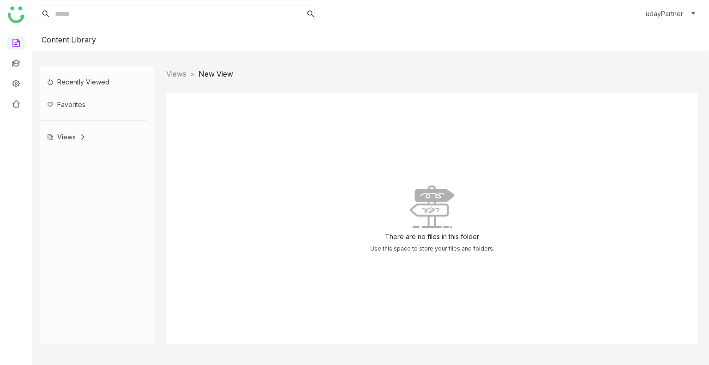
click at [200, 176] on div "There are no files in this folder Use this space to store your files and folder…" at bounding box center [431, 218] width 531 height 251
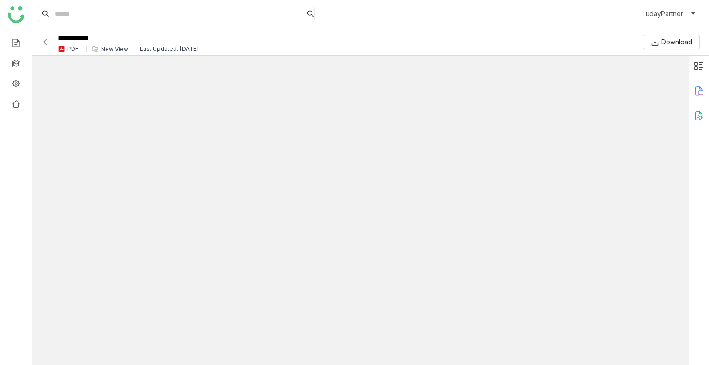
click at [45, 48] on div "**********" at bounding box center [338, 42] width 592 height 25
click at [43, 42] on img at bounding box center [46, 41] width 9 height 9
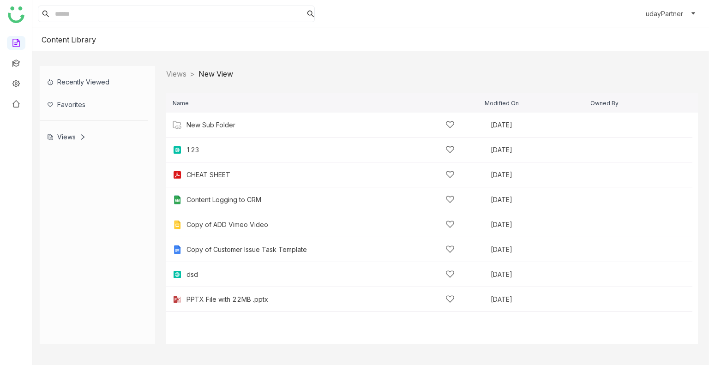
click at [70, 134] on div "Views" at bounding box center [66, 137] width 39 height 8
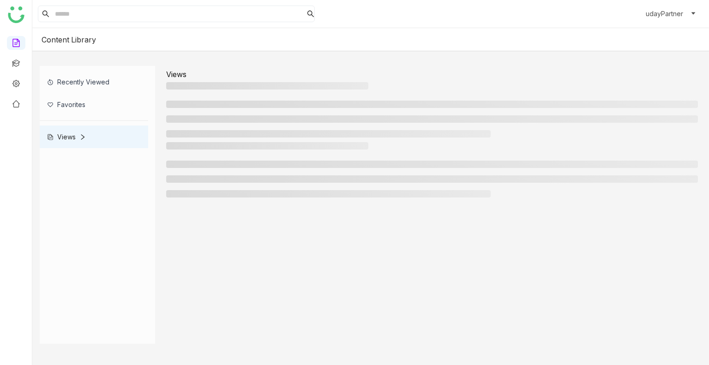
click at [70, 134] on div "Views" at bounding box center [66, 137] width 39 height 8
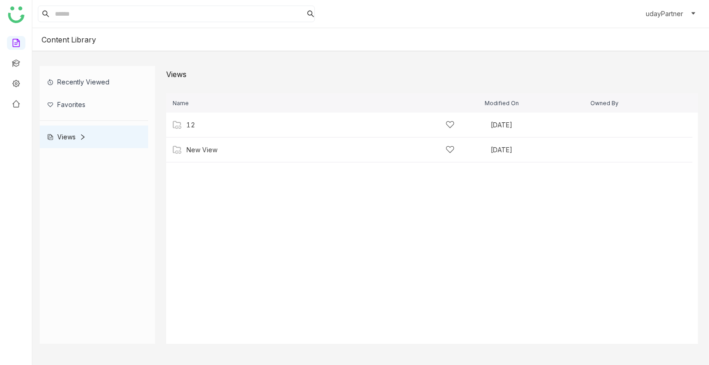
click at [78, 84] on div "Recently Viewed" at bounding box center [94, 82] width 108 height 23
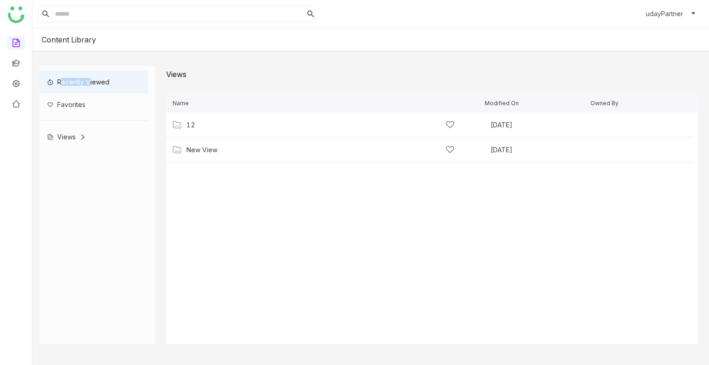
click at [78, 84] on div "Recently Viewed" at bounding box center [94, 82] width 108 height 23
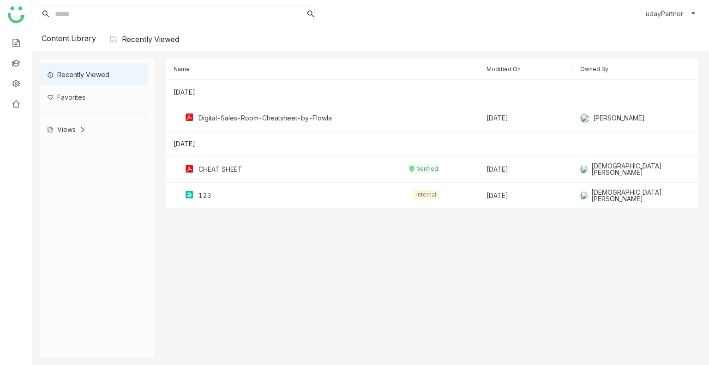
click at [57, 102] on div "Favorites" at bounding box center [94, 97] width 108 height 23
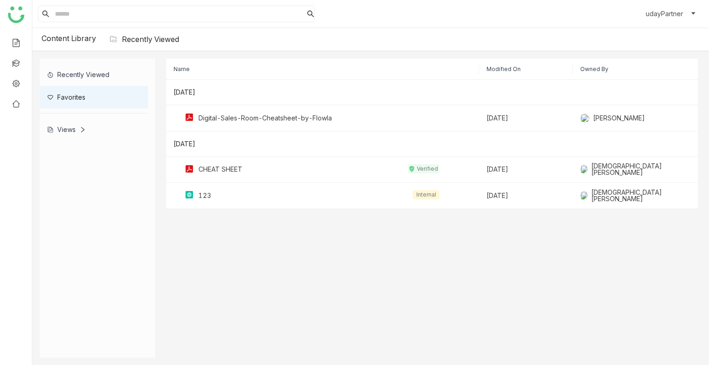
click at [57, 102] on div "Favorites" at bounding box center [94, 97] width 108 height 23
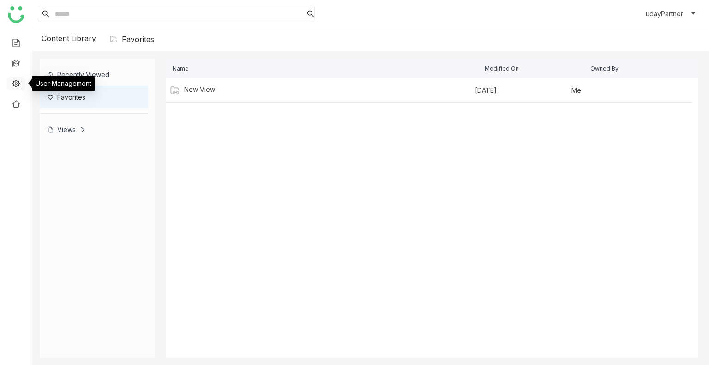
click at [12, 84] on link at bounding box center [16, 83] width 8 height 8
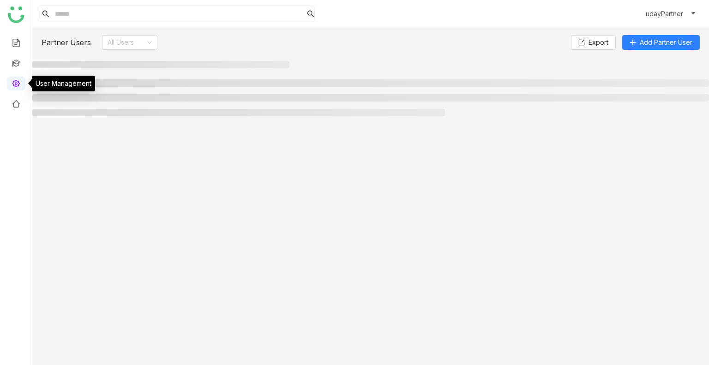
click at [12, 84] on link at bounding box center [16, 83] width 8 height 8
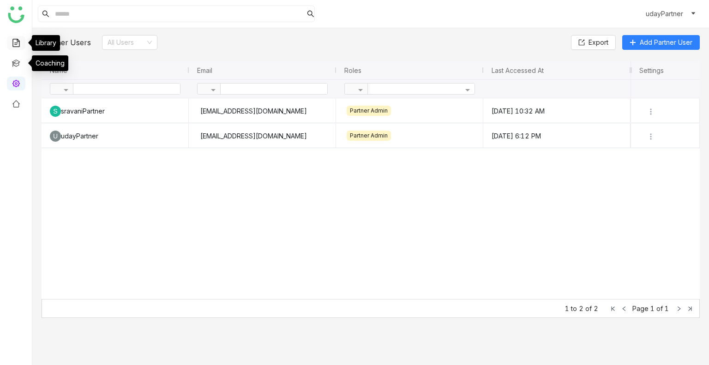
click at [15, 42] on link at bounding box center [16, 42] width 8 height 8
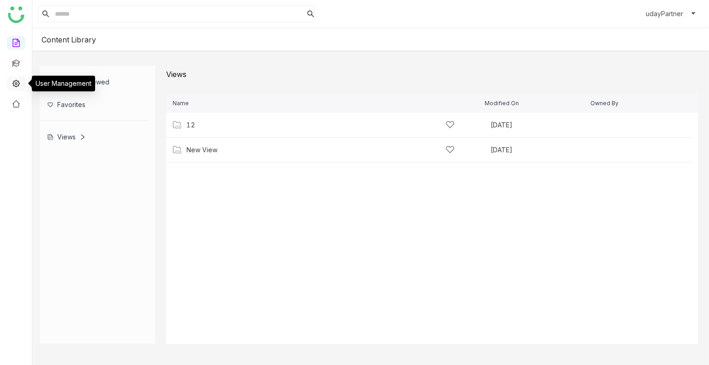
click at [12, 86] on link at bounding box center [16, 83] width 8 height 8
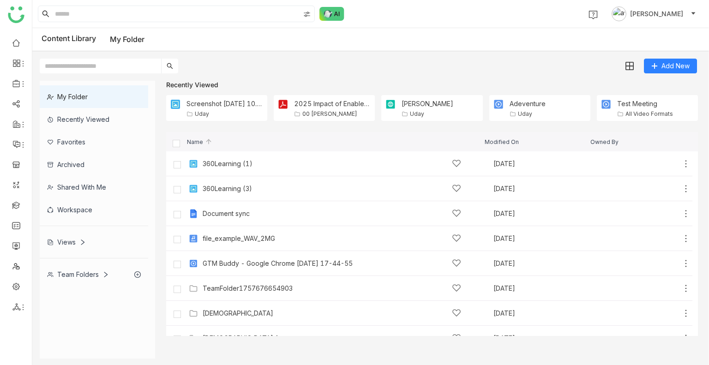
click at [665, 14] on span "Uday Bhanu" at bounding box center [656, 14] width 53 height 10
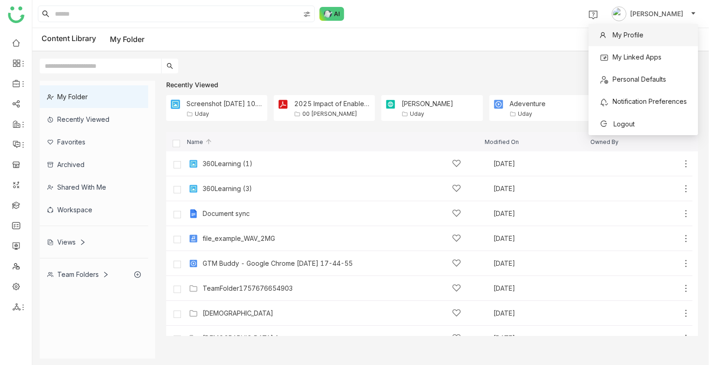
click at [636, 39] on span "My Profile" at bounding box center [621, 35] width 44 height 10
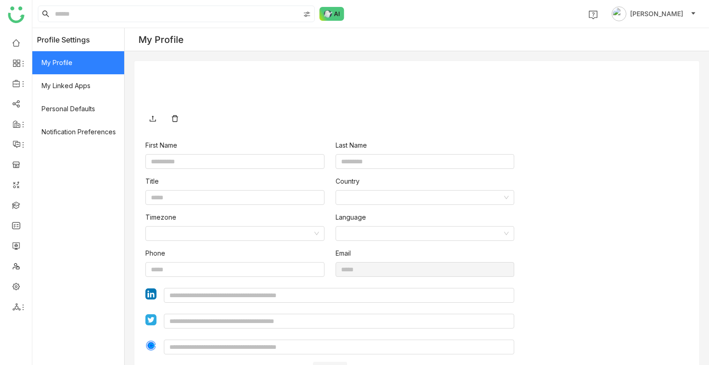
type input "****"
type input "*****"
type input "**********"
click at [647, 9] on span "Uday Bhanu" at bounding box center [656, 14] width 53 height 10
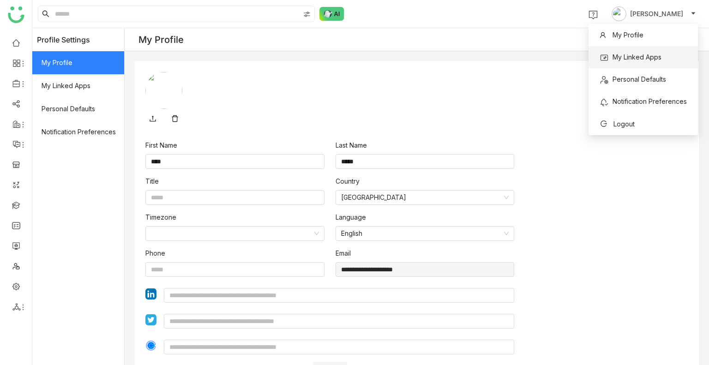
click at [651, 62] on span "My Linked Apps" at bounding box center [630, 57] width 62 height 10
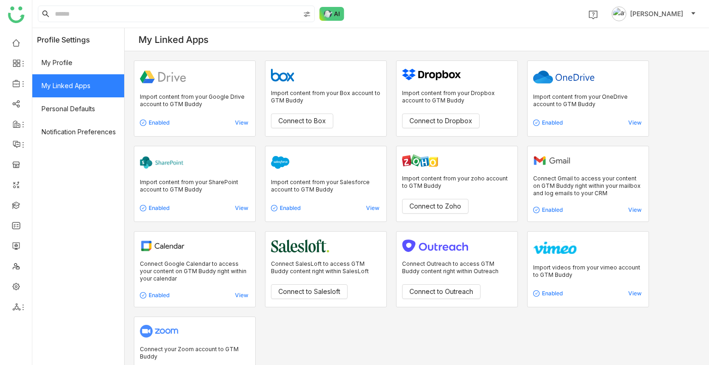
click at [658, 15] on span "[PERSON_NAME]" at bounding box center [656, 14] width 53 height 10
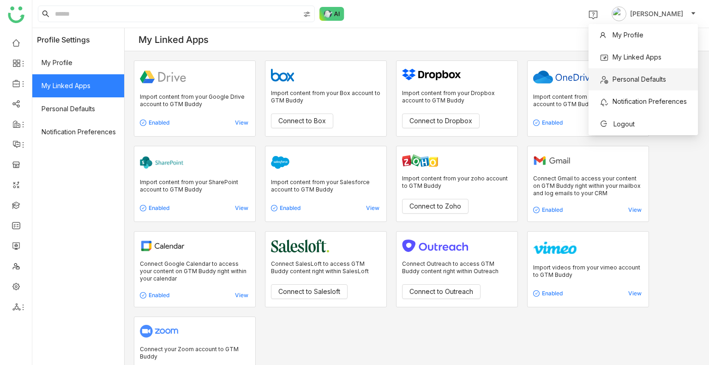
click at [648, 83] on span "Personal Defaults" at bounding box center [639, 79] width 54 height 8
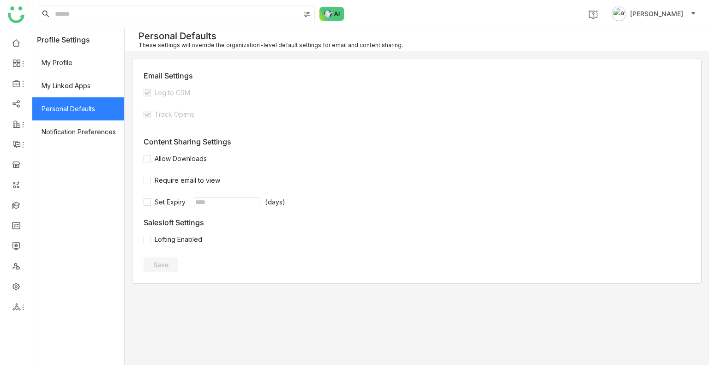
click at [655, 20] on button "[PERSON_NAME]" at bounding box center [653, 13] width 88 height 15
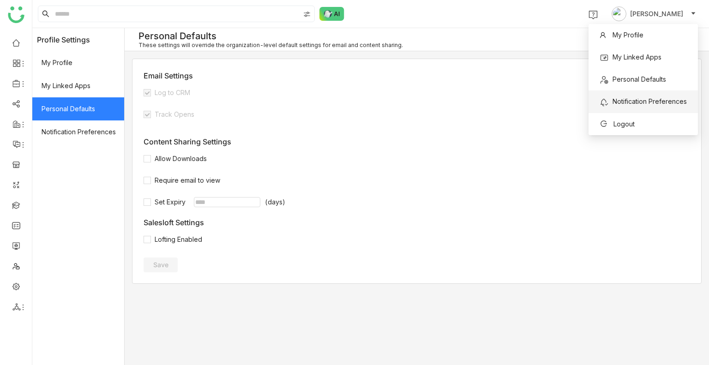
click at [646, 105] on span "Notification Preferences" at bounding box center [649, 101] width 74 height 8
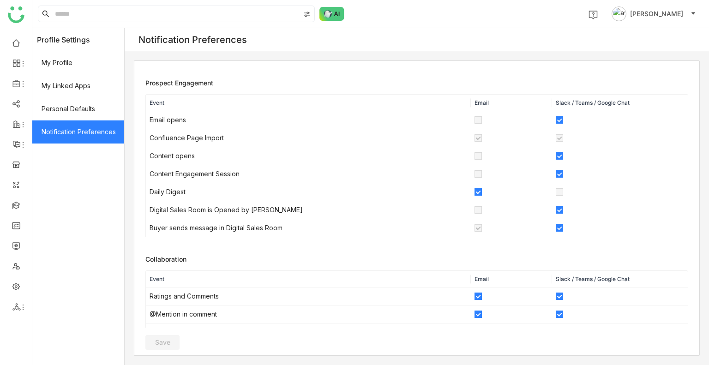
click at [654, 12] on span "[PERSON_NAME]" at bounding box center [656, 14] width 53 height 10
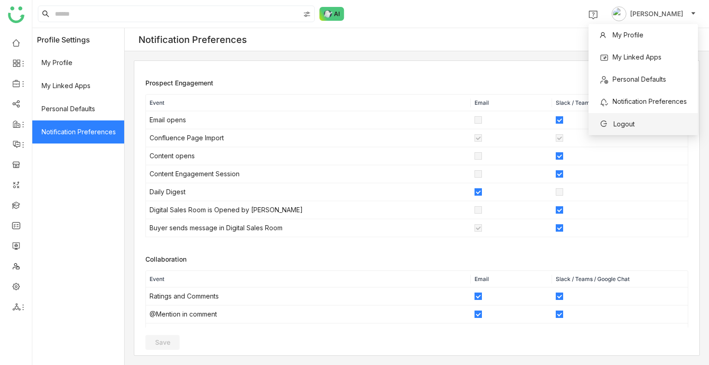
click at [637, 123] on span "Logout" at bounding box center [617, 124] width 46 height 15
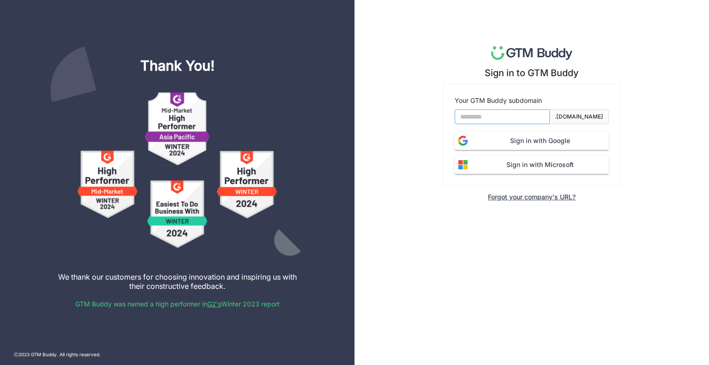
click at [500, 114] on input at bounding box center [501, 116] width 95 height 15
type input "*******"
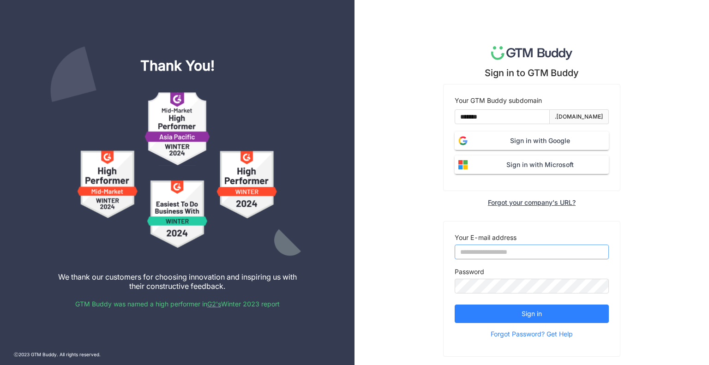
type input "**********"
click at [502, 167] on span "Sign in with Microsoft" at bounding box center [539, 165] width 137 height 10
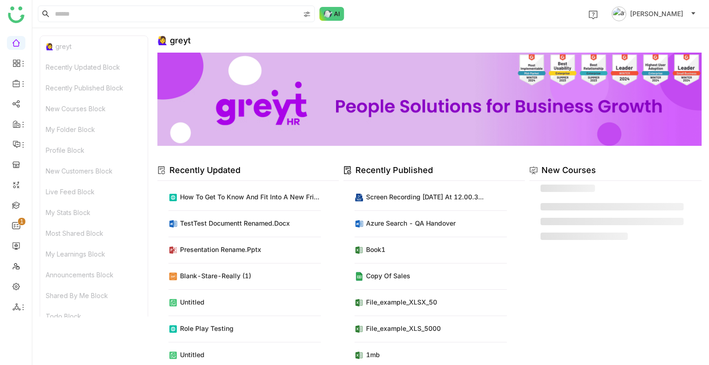
click at [673, 12] on span "[PERSON_NAME]" at bounding box center [656, 14] width 53 height 10
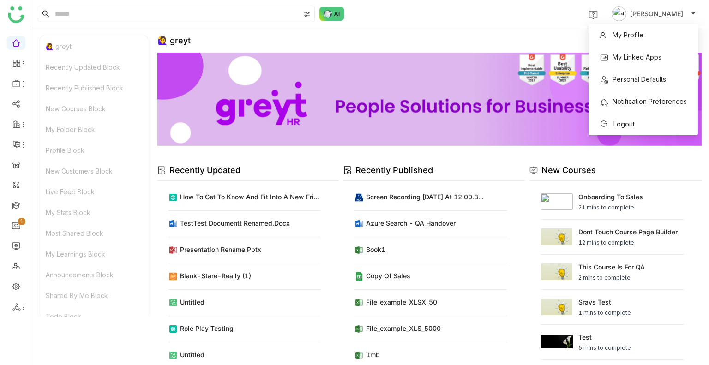
click at [661, 12] on span "[PERSON_NAME]" at bounding box center [656, 14] width 53 height 10
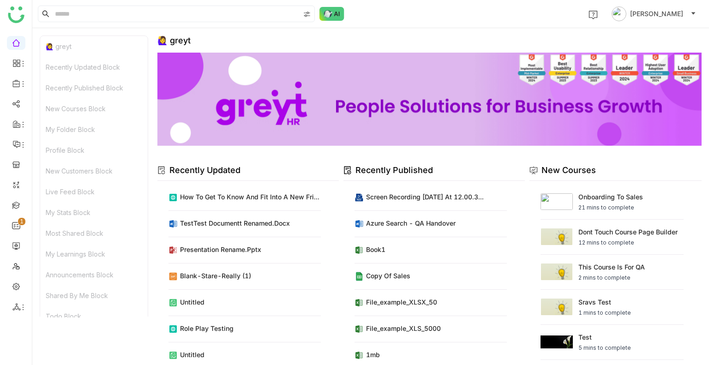
click at [627, 124] on body "0 1 2 3 4 5 6 7 8 9 1 aavi aavi 🙋‍♀️ greyt Recently Updated Block Recently Publ…" at bounding box center [354, 182] width 709 height 365
click at [663, 16] on span "[PERSON_NAME]" at bounding box center [656, 14] width 53 height 10
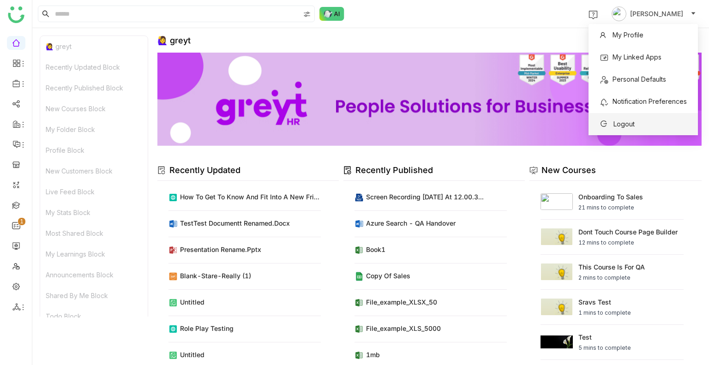
click at [620, 119] on span "Logout" at bounding box center [616, 124] width 35 height 10
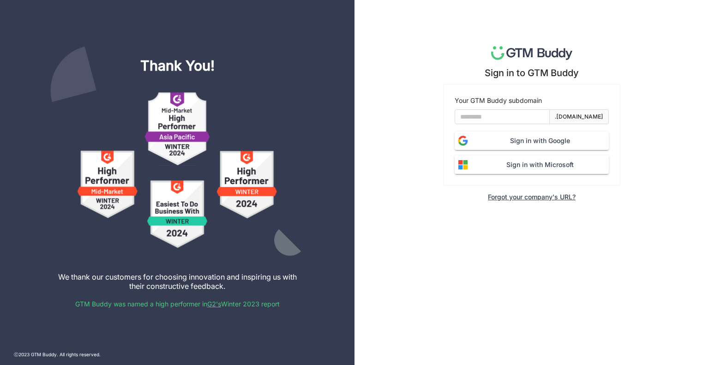
click at [665, 59] on h1 at bounding box center [531, 53] width 354 height 14
click at [512, 118] on input at bounding box center [501, 116] width 95 height 15
click at [475, 118] on input at bounding box center [501, 116] width 95 height 15
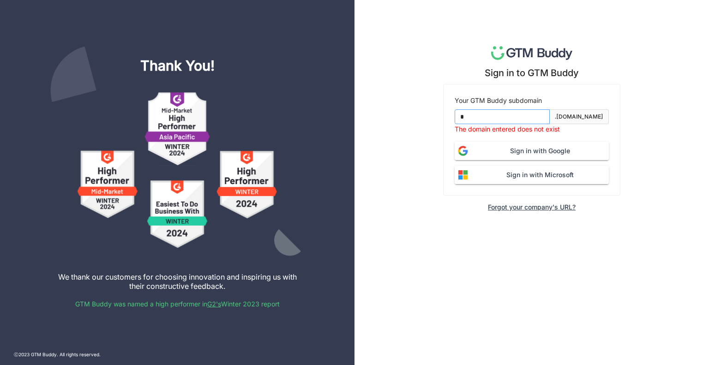
type input "*******"
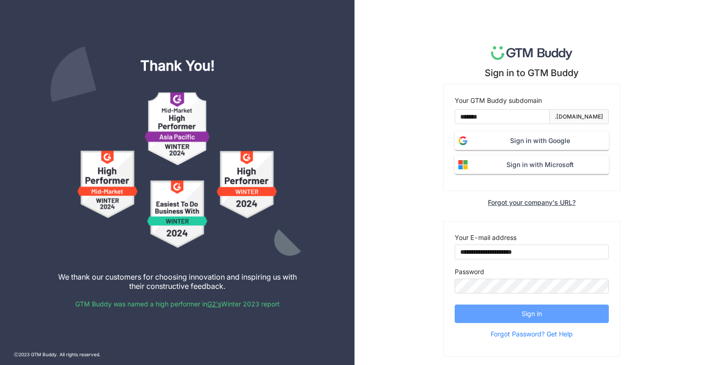
click at [508, 313] on button "Sign in" at bounding box center [531, 314] width 154 height 18
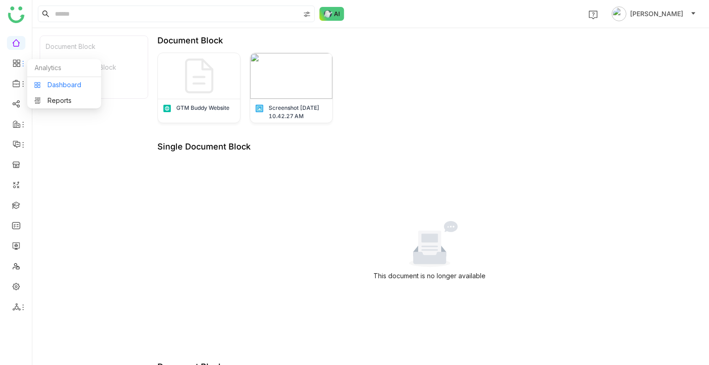
click at [39, 82] on link "Dashboard" at bounding box center [64, 85] width 60 height 6
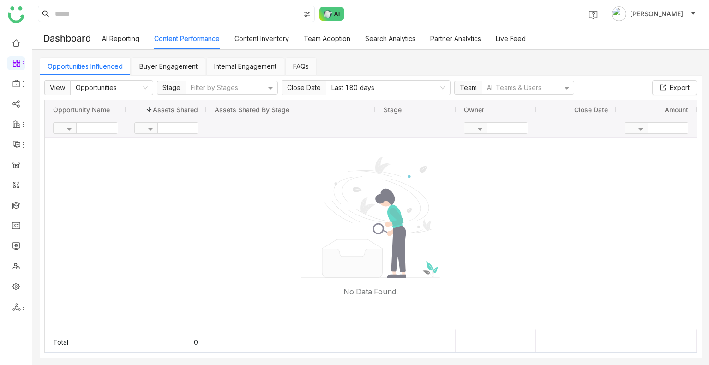
click at [266, 40] on link "Content Inventory" at bounding box center [261, 39] width 54 height 8
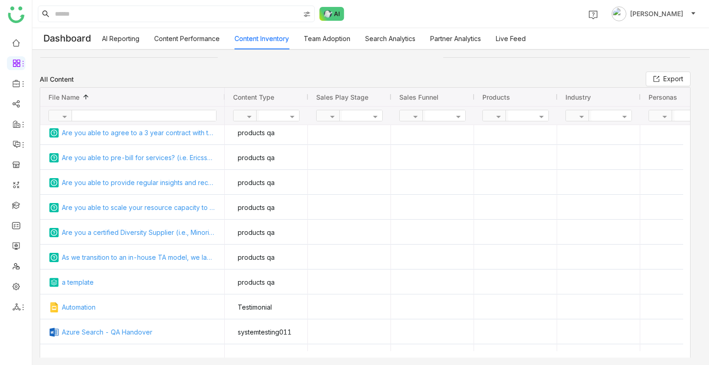
scroll to position [1881, 0]
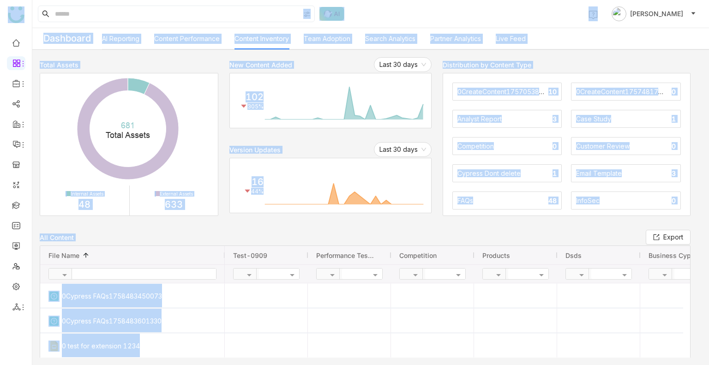
click at [578, 44] on div "AI Reporting Content Performance Content Inventory Team Adoption Search Analyti…" at bounding box center [405, 38] width 607 height 21
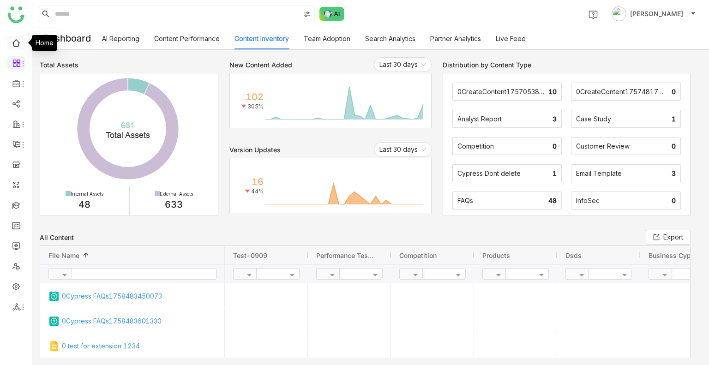
click at [20, 46] on link at bounding box center [16, 42] width 8 height 8
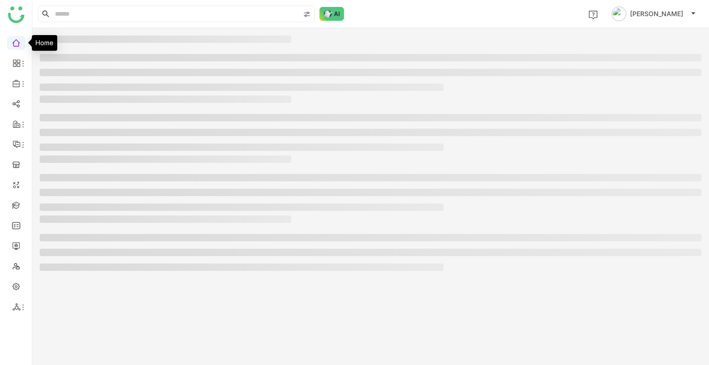
click at [20, 46] on link at bounding box center [16, 42] width 8 height 8
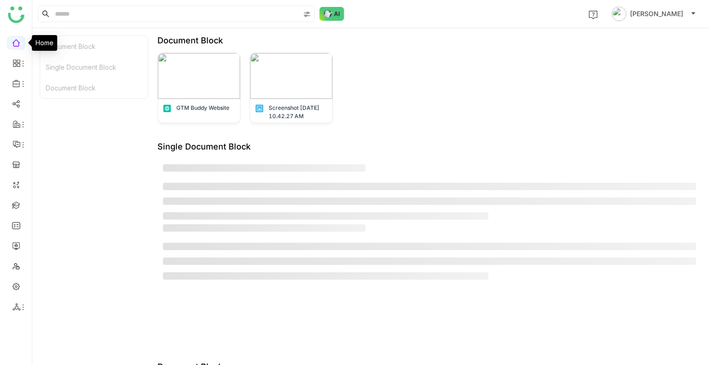
click at [20, 46] on link at bounding box center [16, 42] width 8 height 8
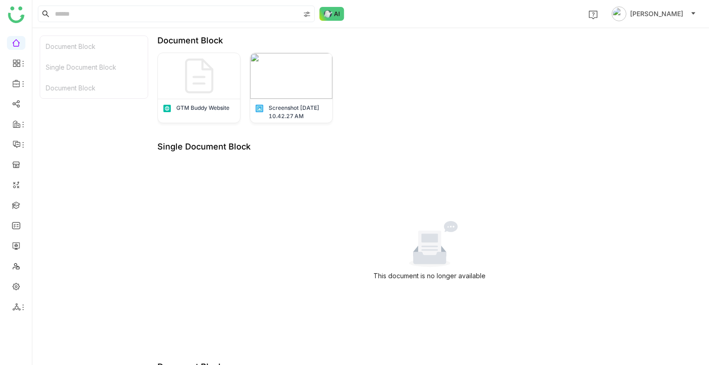
click at [543, 15] on div "1 [PERSON_NAME]" at bounding box center [370, 14] width 676 height 28
click at [496, 24] on div "1 [PERSON_NAME]" at bounding box center [370, 14] width 676 height 28
click at [506, 17] on div "1 [PERSON_NAME]" at bounding box center [370, 14] width 676 height 28
click at [17, 86] on icon at bounding box center [15, 83] width 7 height 7
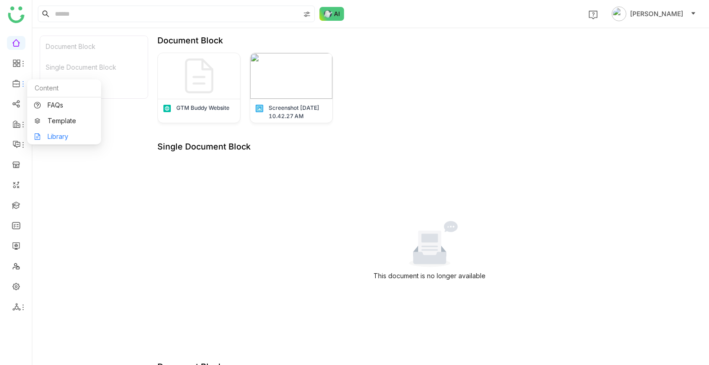
click at [66, 134] on link "Library" at bounding box center [64, 136] width 60 height 6
click at [66, 134] on body "1 [PERSON_NAME] Document Block Single Document Block Document Block Document Bl…" at bounding box center [354, 182] width 709 height 365
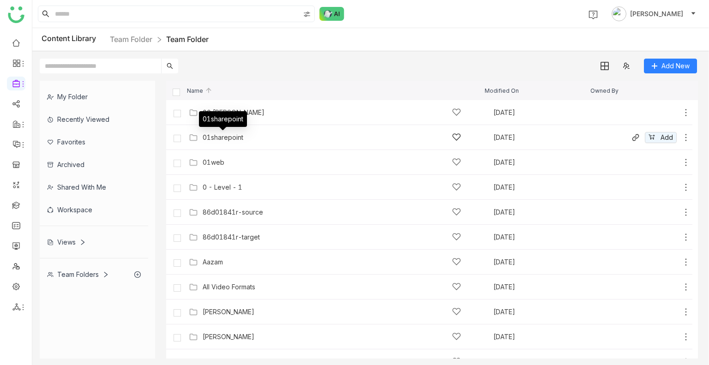
click at [228, 135] on div "01sharepoint" at bounding box center [223, 137] width 41 height 7
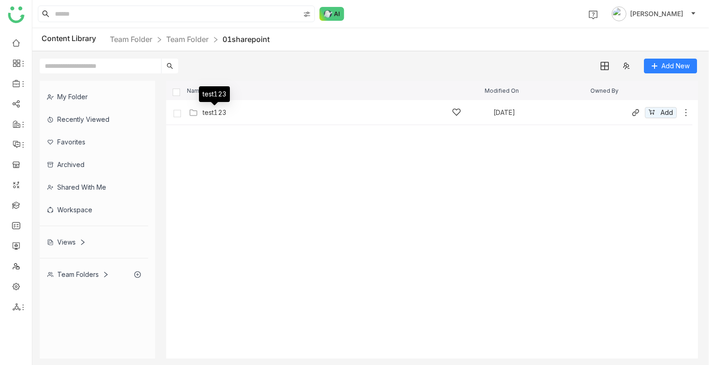
click at [215, 114] on div "test123" at bounding box center [215, 112] width 24 height 7
click at [227, 110] on div "Documents" at bounding box center [220, 112] width 34 height 7
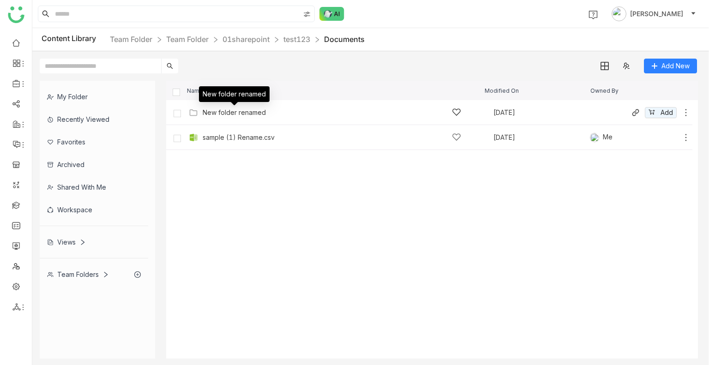
click at [218, 113] on div "New folder renamed" at bounding box center [234, 112] width 63 height 7
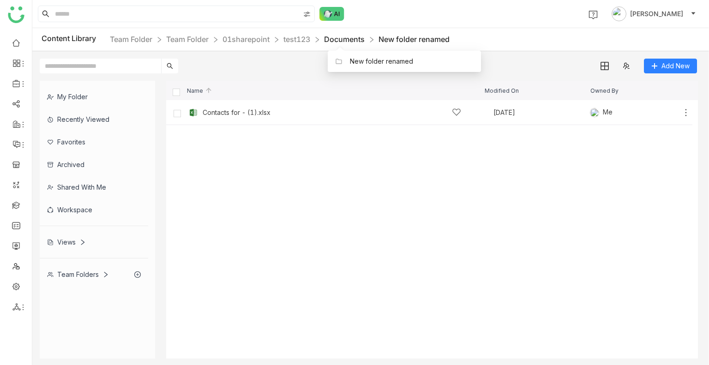
click at [335, 42] on link "Documents" at bounding box center [344, 39] width 41 height 9
